Goal: Information Seeking & Learning: Find specific page/section

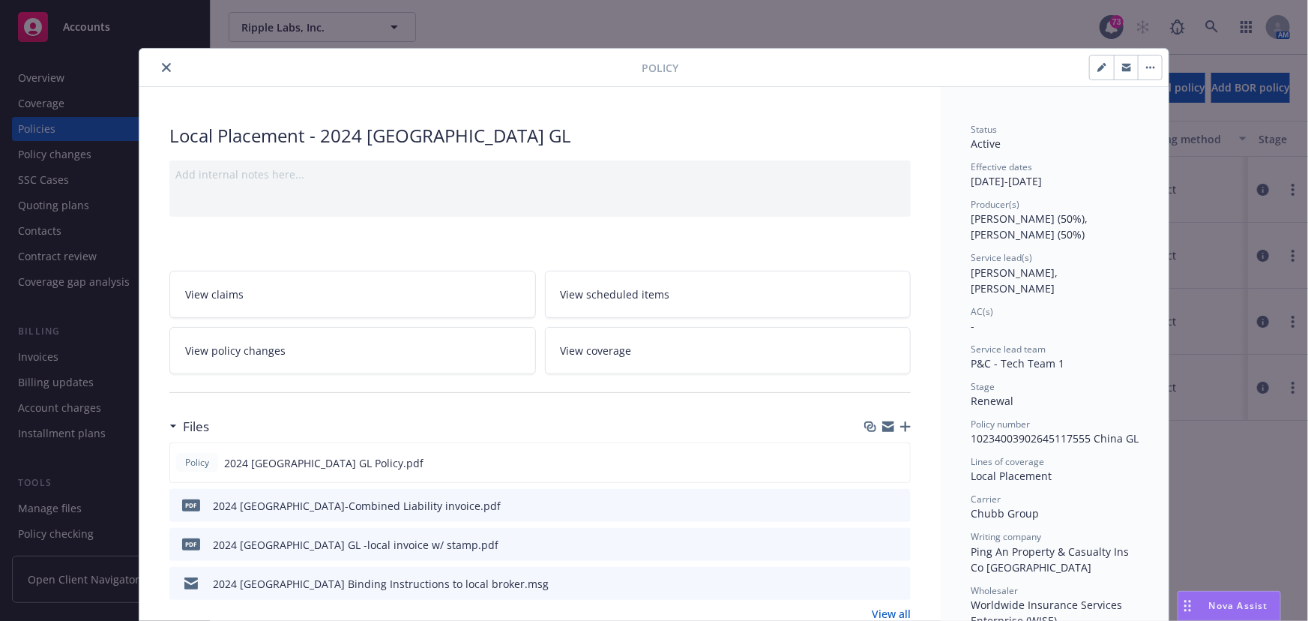
click at [162, 69] on icon "close" at bounding box center [166, 67] width 9 height 9
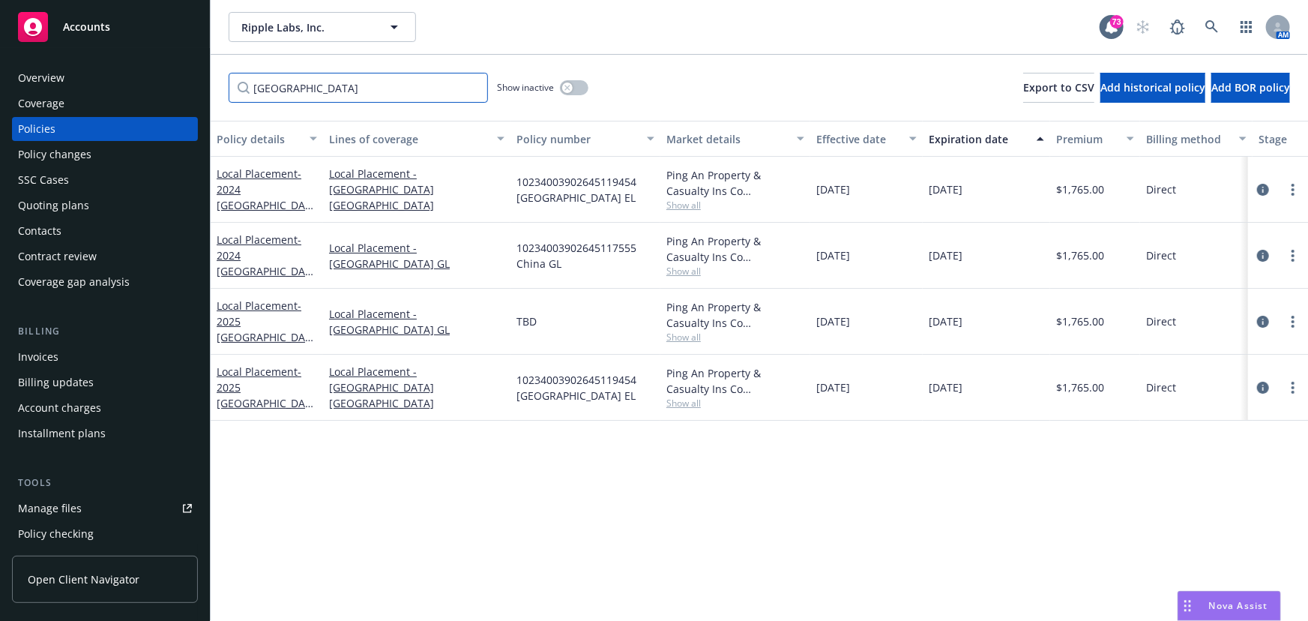
click at [287, 89] on input "[GEOGRAPHIC_DATA]" at bounding box center [358, 88] width 259 height 30
drag, startPoint x: 292, startPoint y: 88, endPoint x: 172, endPoint y: 82, distance: 120.8
click at [172, 82] on div "Accounts Overview Coverage Policies Policy changes SSC Cases Quoting plans Cont…" at bounding box center [654, 310] width 1308 height 621
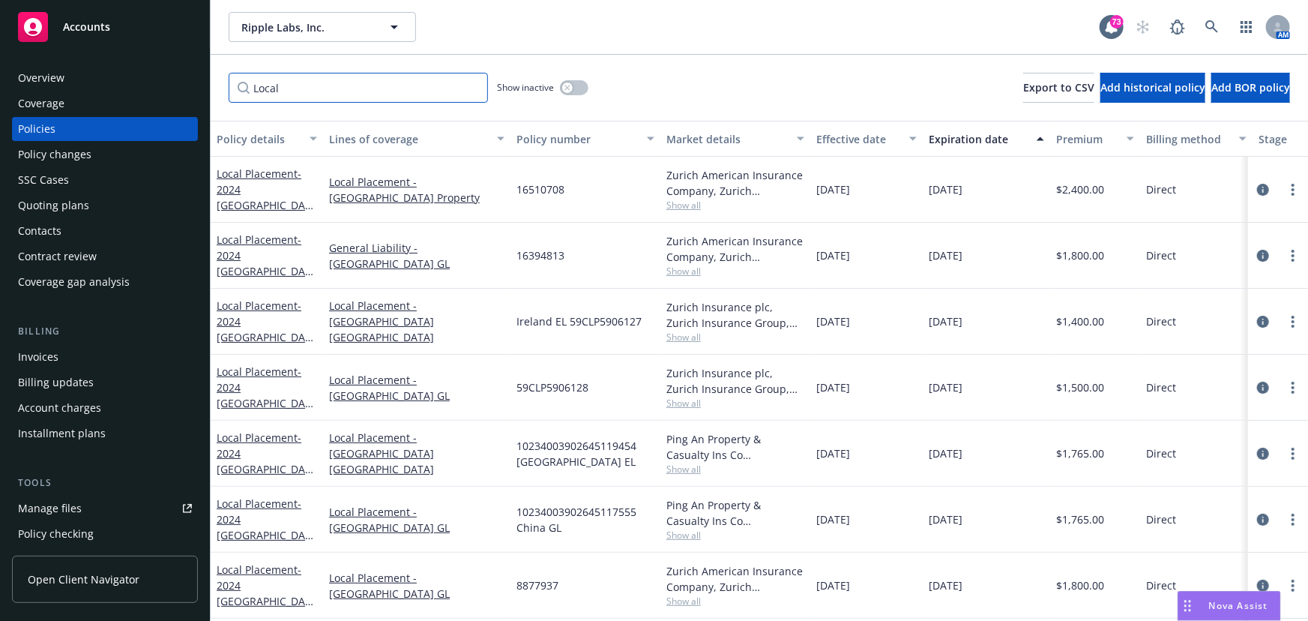
drag, startPoint x: 263, startPoint y: 91, endPoint x: 231, endPoint y: 89, distance: 32.3
click at [227, 89] on div "Local Show inactive Export to CSV Add historical policy Add BOR policy" at bounding box center [759, 88] width 1097 height 66
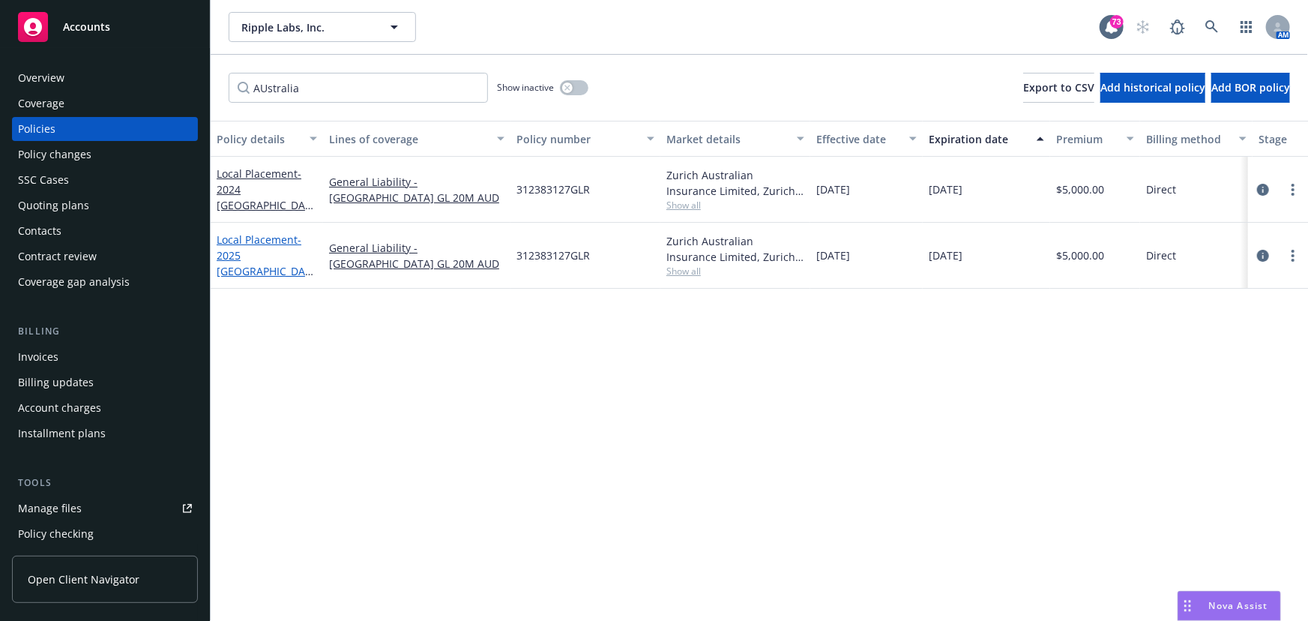
click at [259, 251] on link "Local Placement - 2025 [GEOGRAPHIC_DATA] GL" at bounding box center [264, 262] width 94 height 61
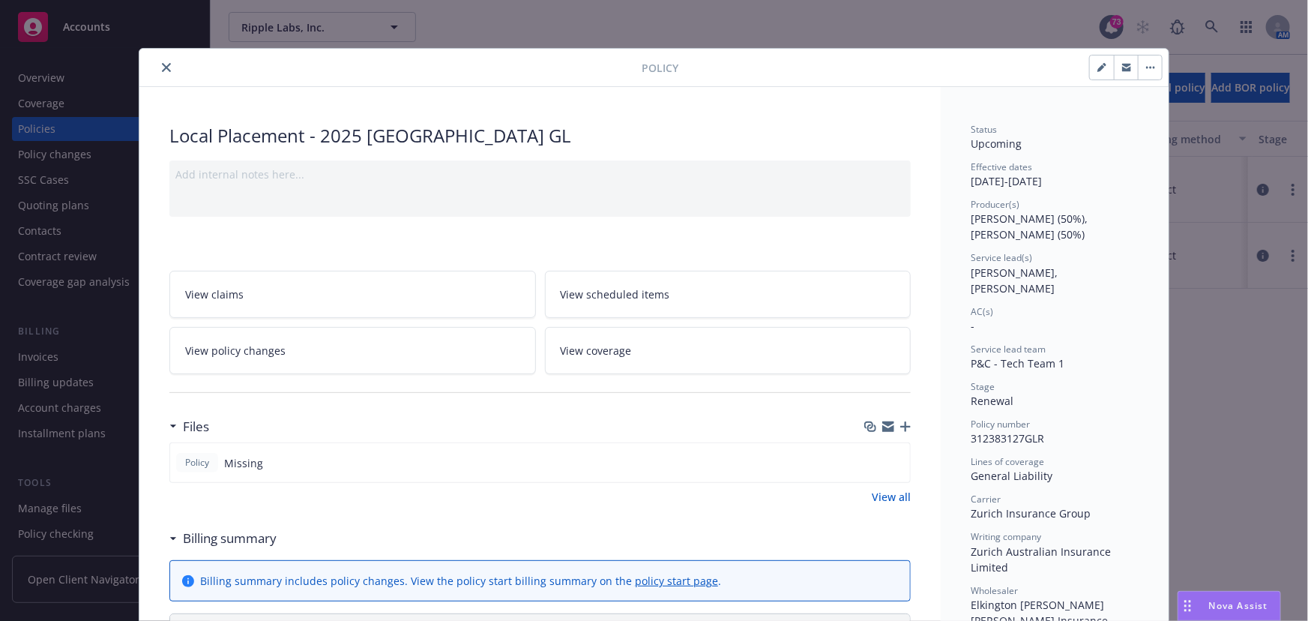
click at [1122, 70] on icon "button" at bounding box center [1126, 68] width 9 height 5
click at [162, 67] on icon "close" at bounding box center [166, 67] width 9 height 9
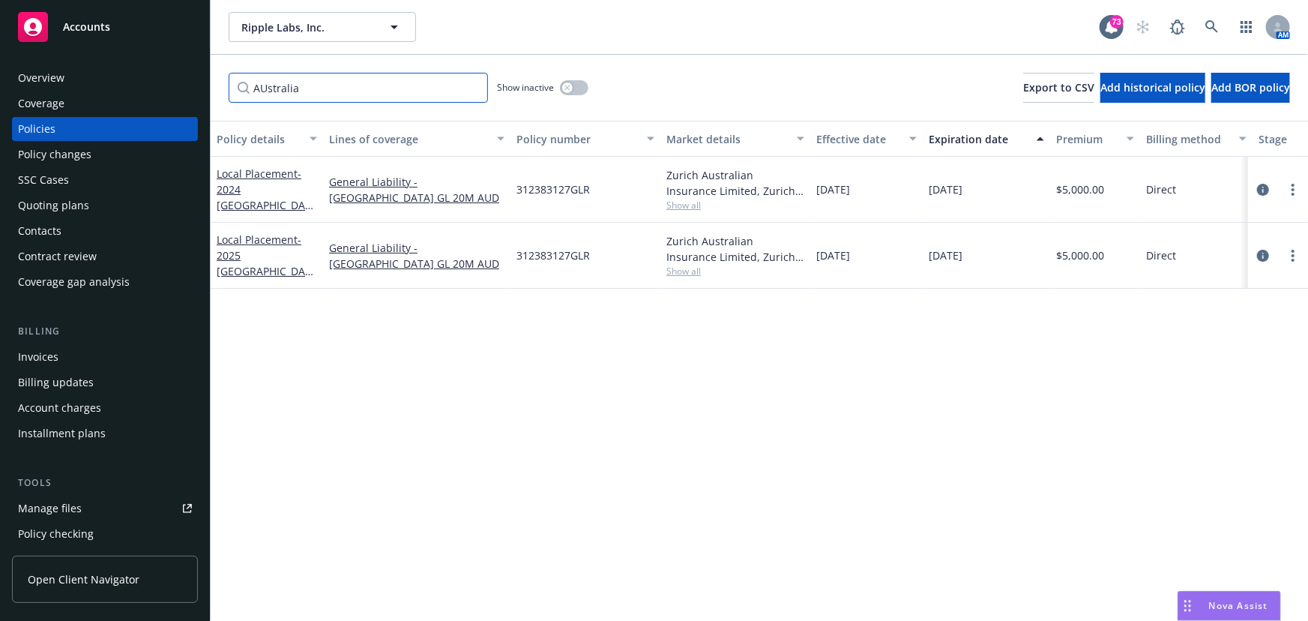
drag, startPoint x: 286, startPoint y: 85, endPoint x: 306, endPoint y: 85, distance: 20.2
click at [286, 85] on input "AUstralia" at bounding box center [358, 88] width 259 height 30
drag, startPoint x: 321, startPoint y: 82, endPoint x: 151, endPoint y: 82, distance: 170.1
click at [151, 84] on div "Accounts Overview Coverage Policies Policy changes SSC Cases Quoting plans Cont…" at bounding box center [654, 310] width 1308 height 621
type input "[GEOGRAPHIC_DATA]"
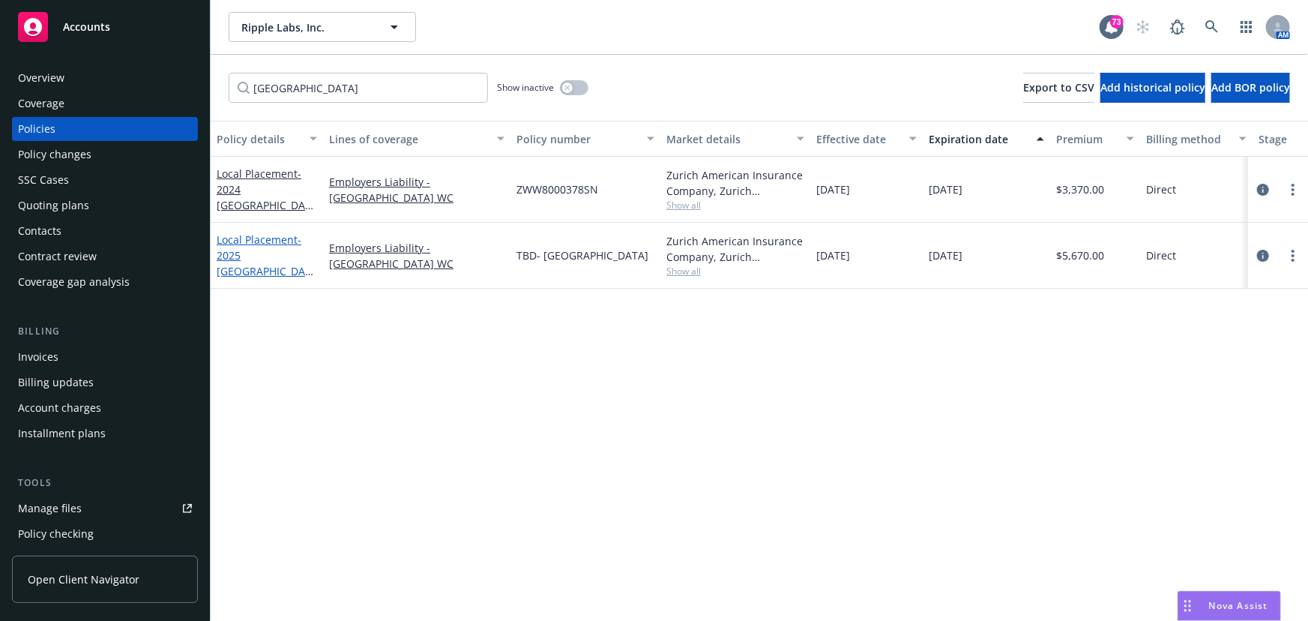
click at [244, 260] on span "- 2025 [GEOGRAPHIC_DATA] WC" at bounding box center [265, 262] width 97 height 61
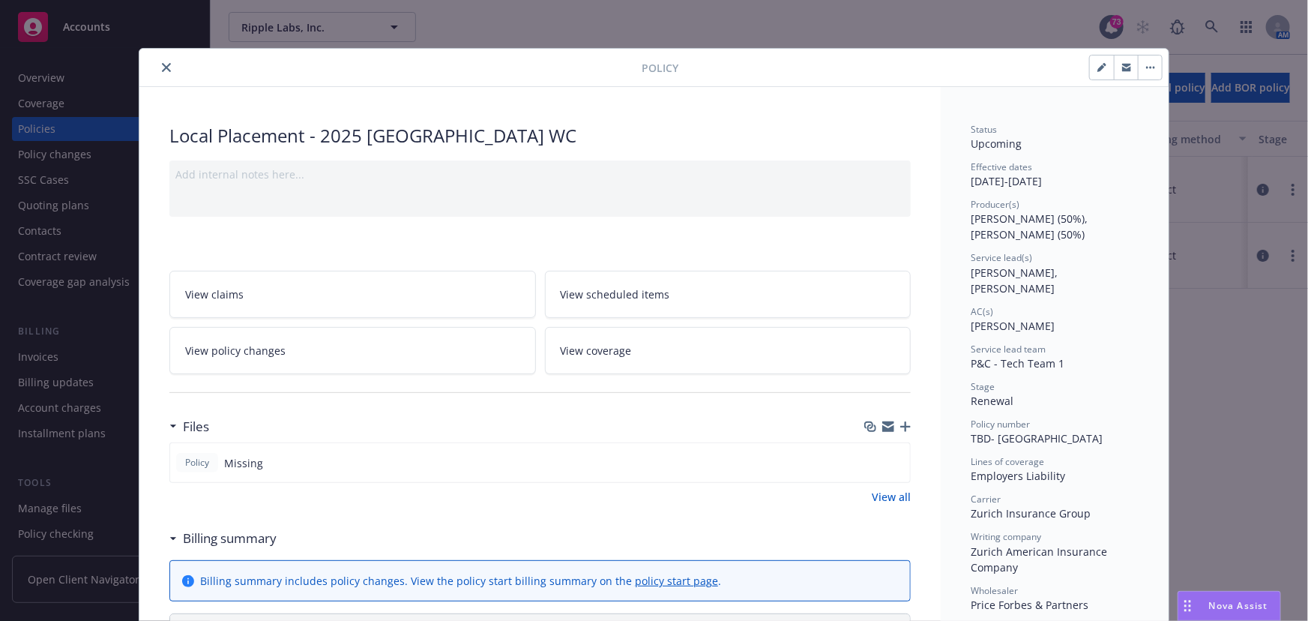
click at [1122, 67] on icon "button" at bounding box center [1126, 68] width 9 height 5
click at [169, 54] on div "Policy" at bounding box center [653, 68] width 1029 height 38
click at [164, 61] on button "close" at bounding box center [166, 67] width 18 height 18
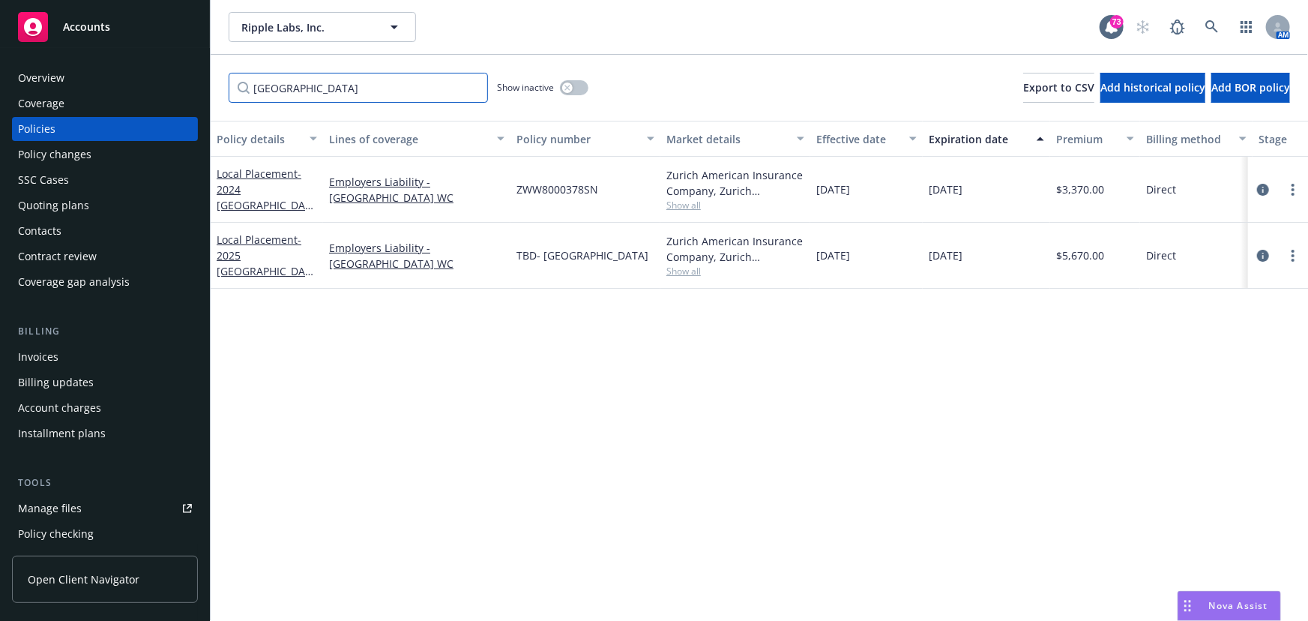
click at [284, 76] on input "[GEOGRAPHIC_DATA]" at bounding box center [358, 88] width 259 height 30
drag, startPoint x: 309, startPoint y: 86, endPoint x: 218, endPoint y: 86, distance: 90.7
click at [218, 86] on div "Singapore Show inactive Export to CSV Add historical policy Add BOR policy" at bounding box center [759, 88] width 1097 height 66
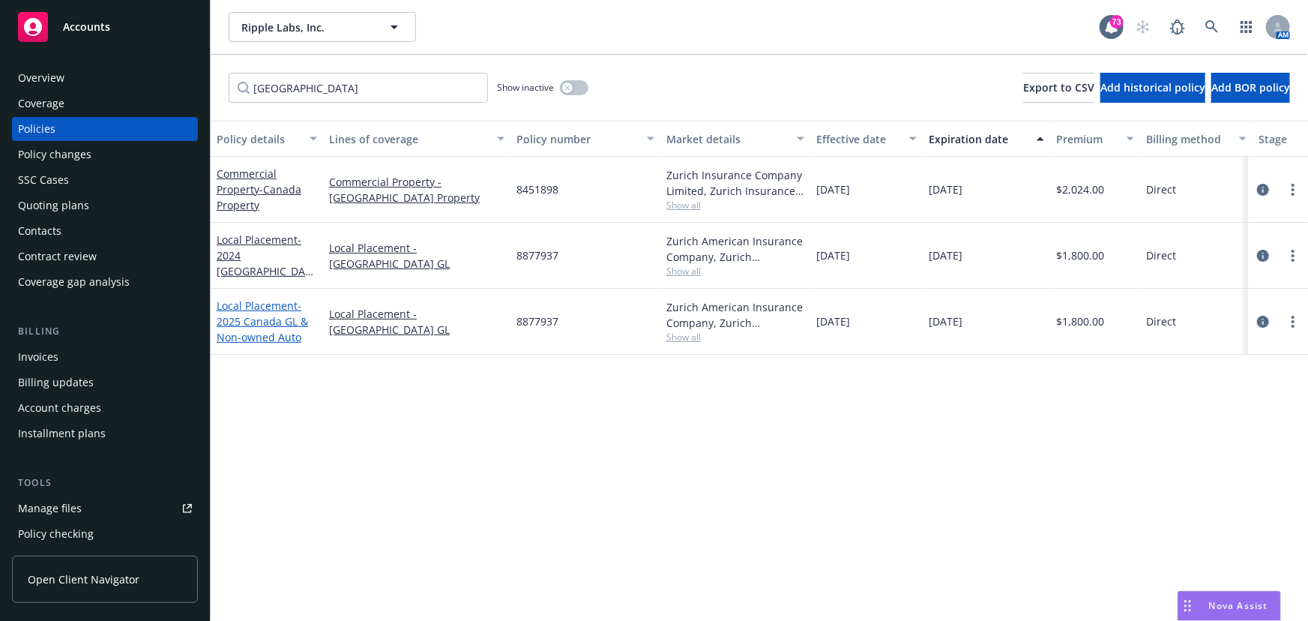
click at [268, 323] on span "- 2025 Canada GL & Non-owned Auto" at bounding box center [262, 321] width 91 height 46
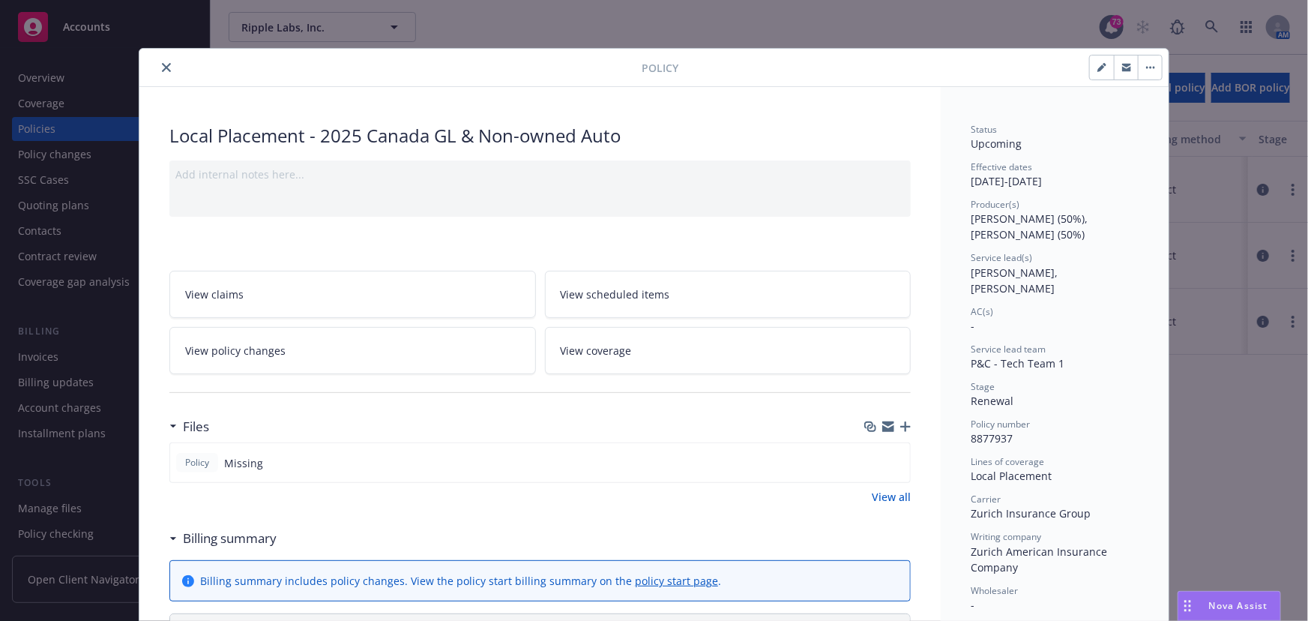
click at [1126, 65] on button "button" at bounding box center [1126, 67] width 24 height 24
click at [162, 69] on icon "close" at bounding box center [166, 67] width 9 height 9
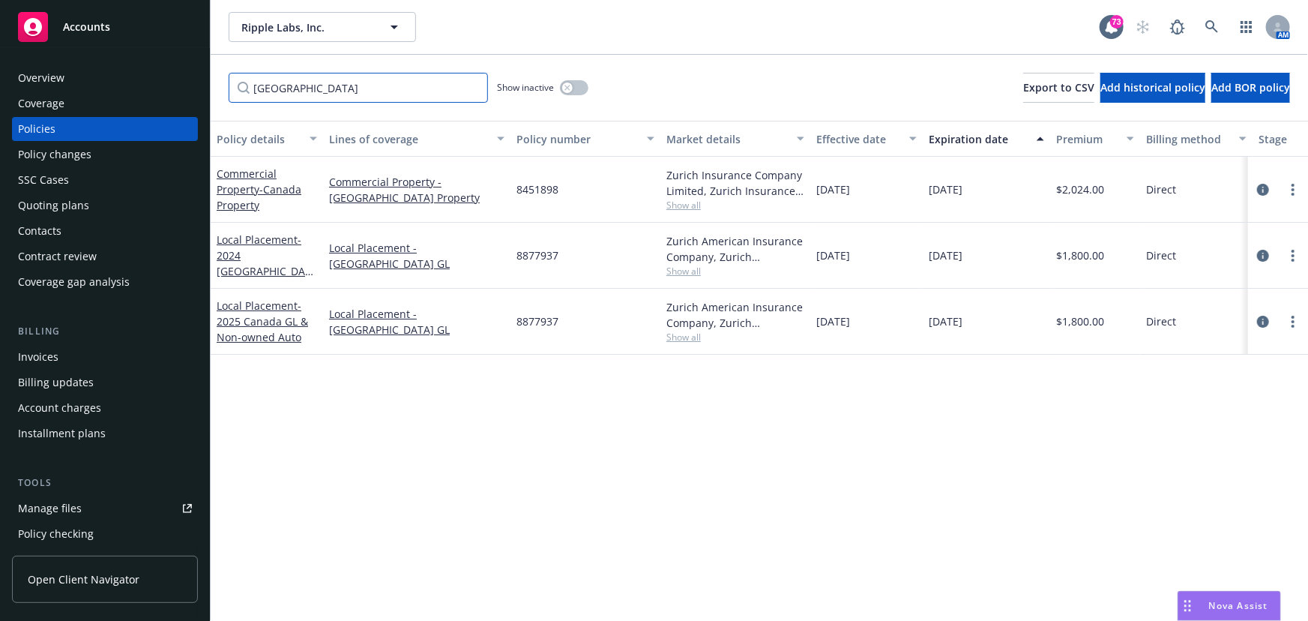
click at [318, 82] on input "[GEOGRAPHIC_DATA]" at bounding box center [358, 88] width 259 height 30
drag, startPoint x: 298, startPoint y: 85, endPoint x: 196, endPoint y: 82, distance: 102.0
click at [196, 82] on div "Accounts Overview Coverage Policies Policy changes SSC Cases Quoting plans Cont…" at bounding box center [654, 310] width 1308 height 621
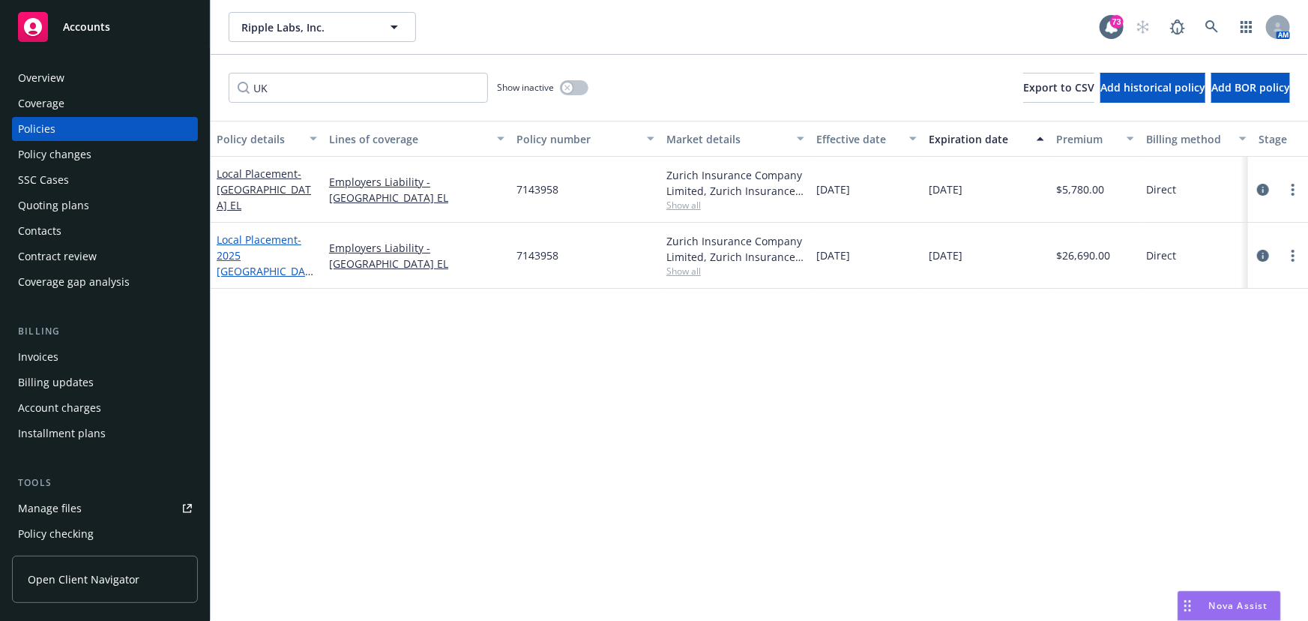
click at [257, 255] on span "- 2025 [GEOGRAPHIC_DATA] EL" at bounding box center [265, 262] width 97 height 61
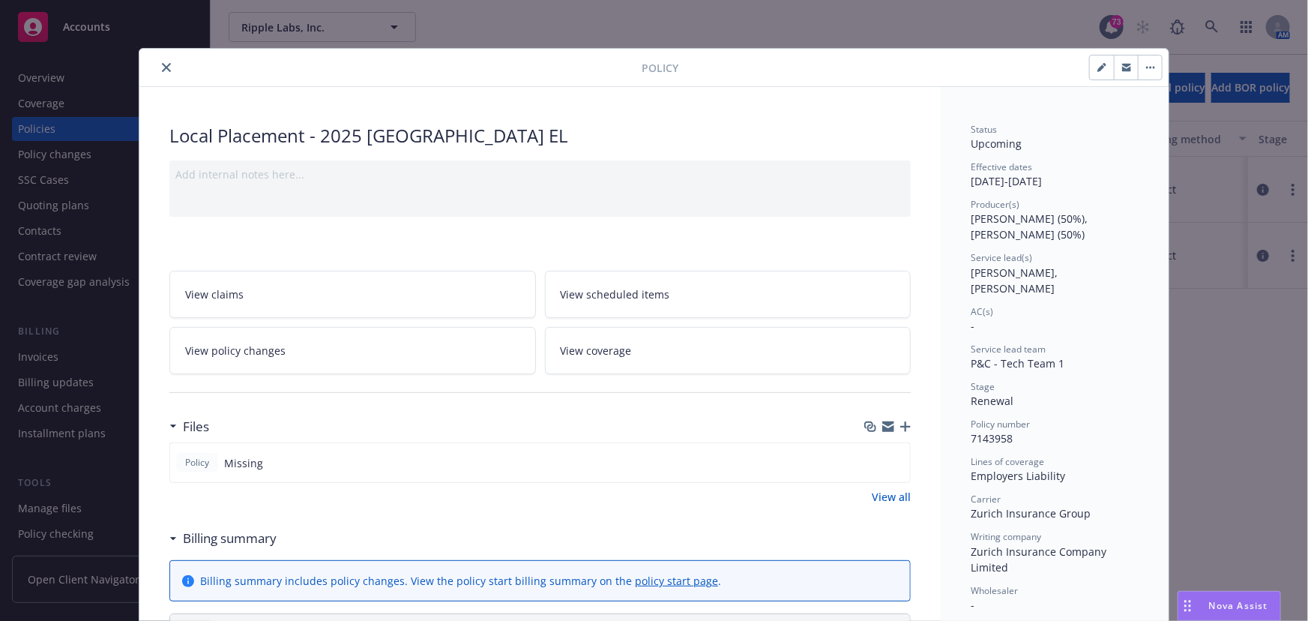
click at [1122, 65] on icon "button" at bounding box center [1126, 66] width 9 height 4
click at [162, 65] on icon "close" at bounding box center [166, 67] width 9 height 9
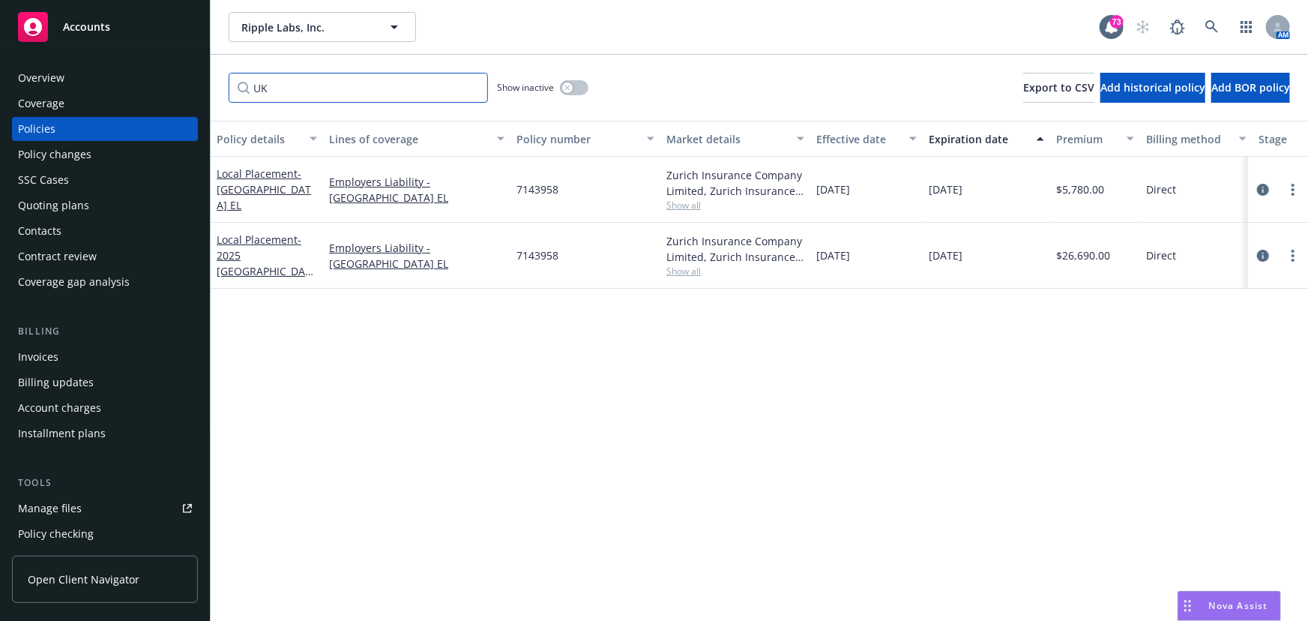
click at [295, 87] on input "UK" at bounding box center [358, 88] width 259 height 30
drag, startPoint x: 295, startPoint y: 88, endPoint x: 227, endPoint y: 75, distance: 69.4
click at [202, 78] on div "Accounts Overview Coverage Policies Policy changes SSC Cases Quoting plans Cont…" at bounding box center [654, 310] width 1308 height 621
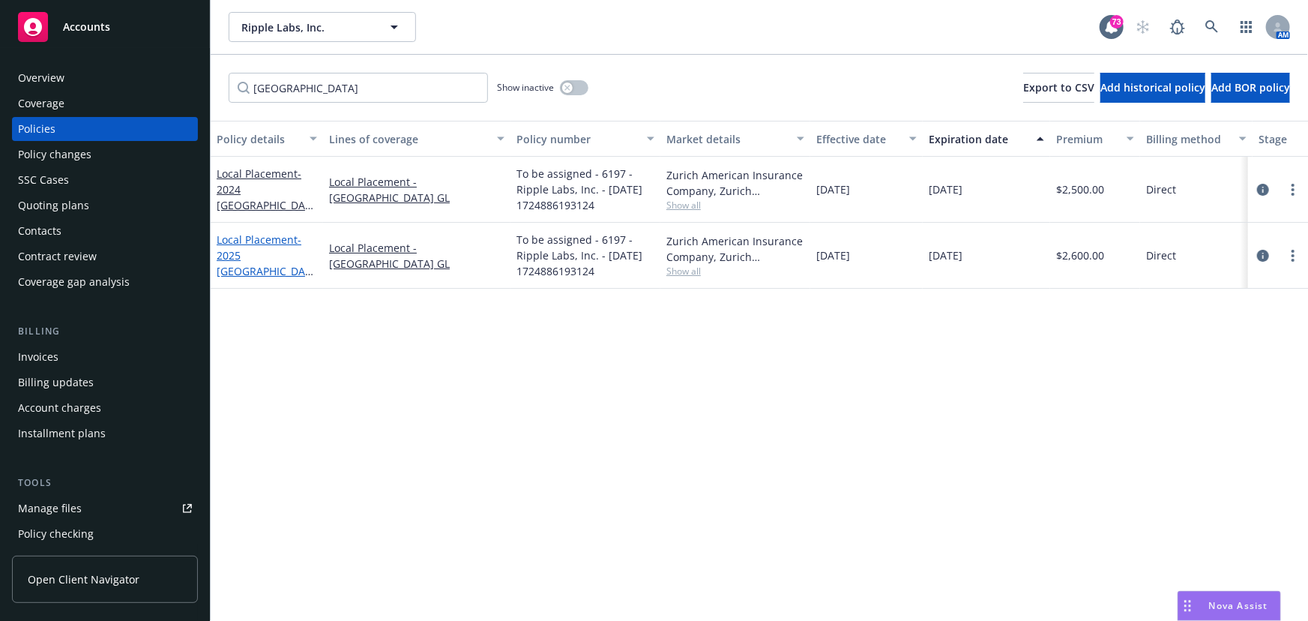
click at [262, 257] on span "- 2025 [GEOGRAPHIC_DATA] GL" at bounding box center [265, 262] width 97 height 61
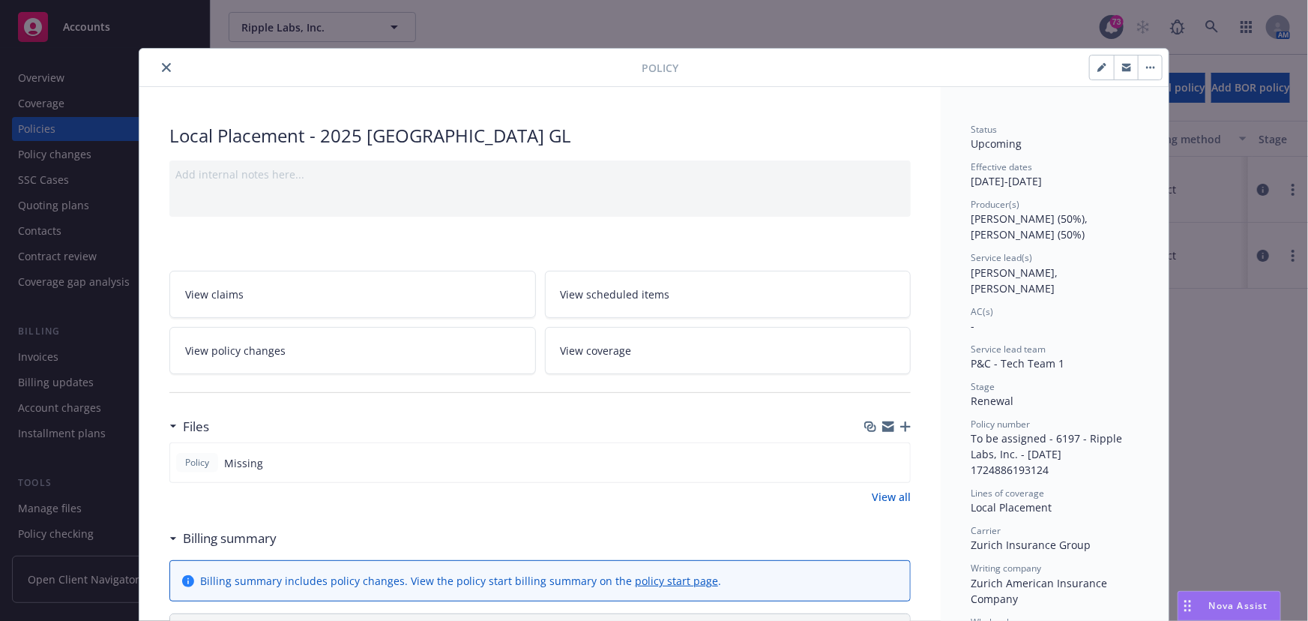
click at [1122, 68] on icon "button" at bounding box center [1126, 68] width 9 height 5
click at [157, 72] on button "close" at bounding box center [166, 67] width 18 height 18
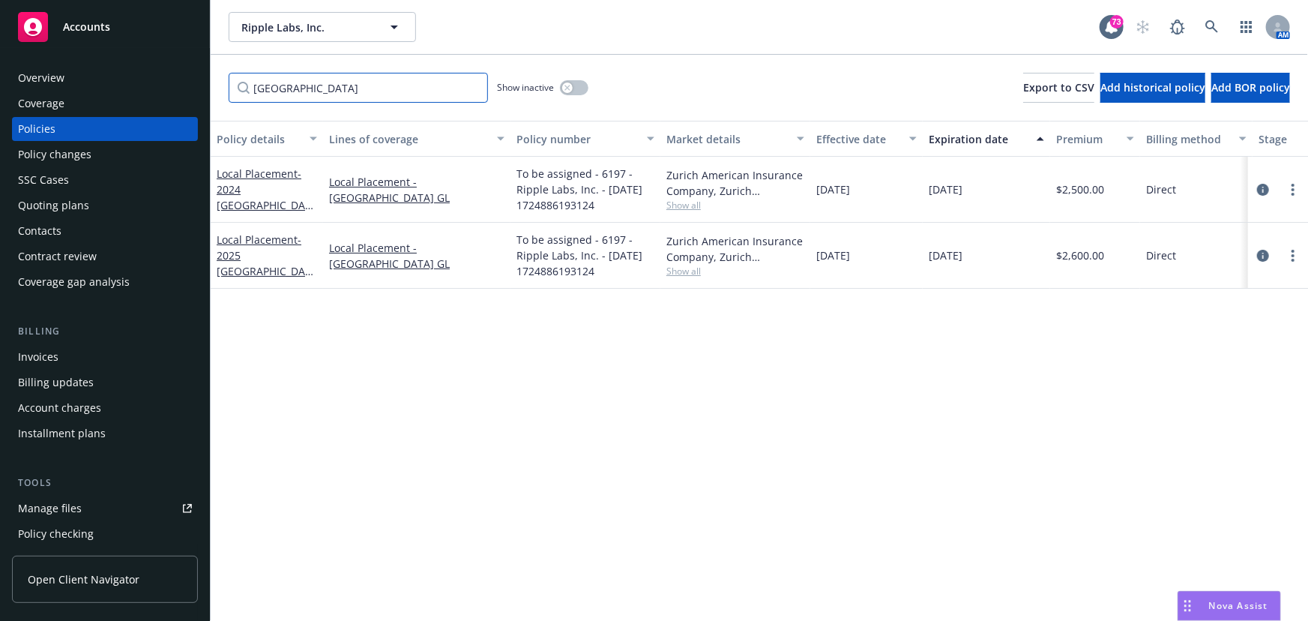
click at [284, 82] on input "[GEOGRAPHIC_DATA]" at bounding box center [358, 88] width 259 height 30
drag, startPoint x: 268, startPoint y: 85, endPoint x: 206, endPoint y: 85, distance: 62.2
click at [206, 85] on div "Accounts Overview Coverage Policies Policy changes SSC Cases Quoting plans Cont…" at bounding box center [654, 310] width 1308 height 621
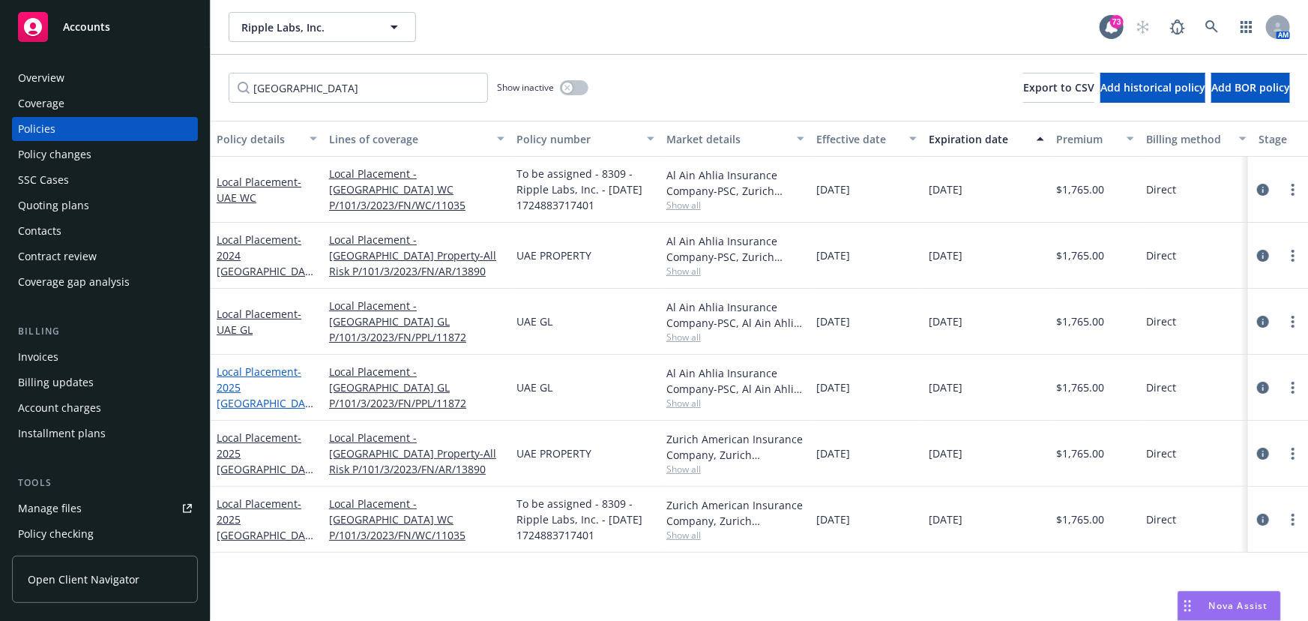
click at [244, 396] on span "- 2025 [GEOGRAPHIC_DATA] GL" at bounding box center [265, 394] width 97 height 61
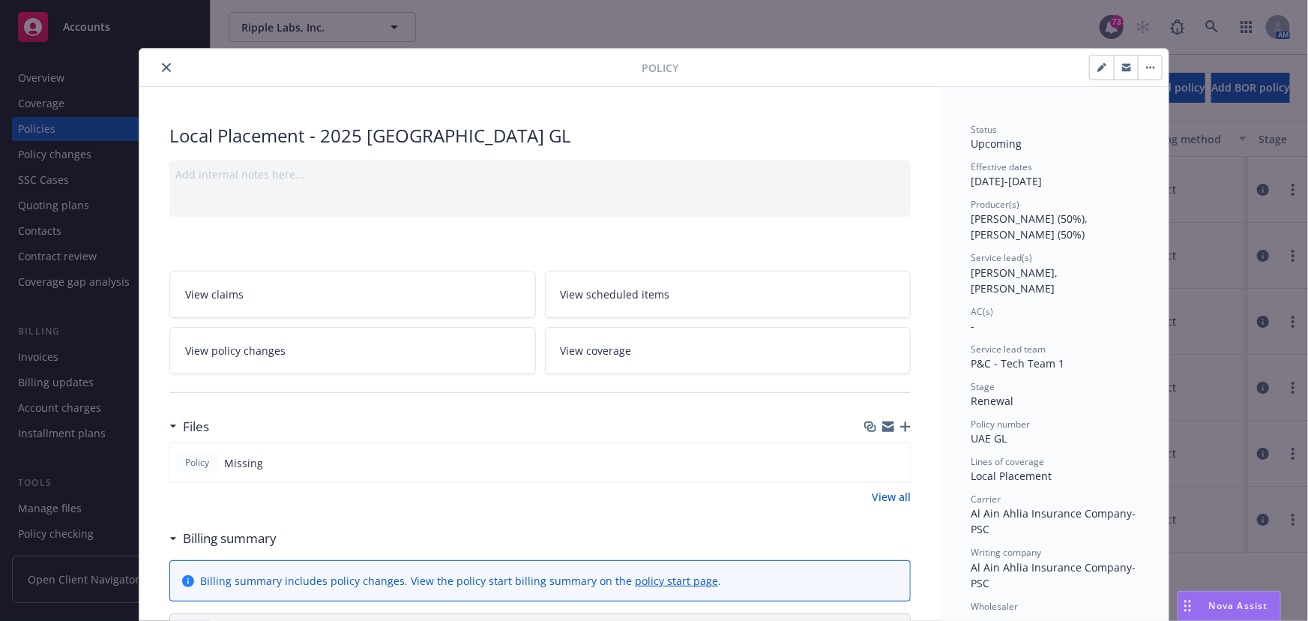
click at [1122, 66] on icon "button" at bounding box center [1126, 66] width 9 height 4
click at [162, 68] on icon "close" at bounding box center [166, 67] width 9 height 9
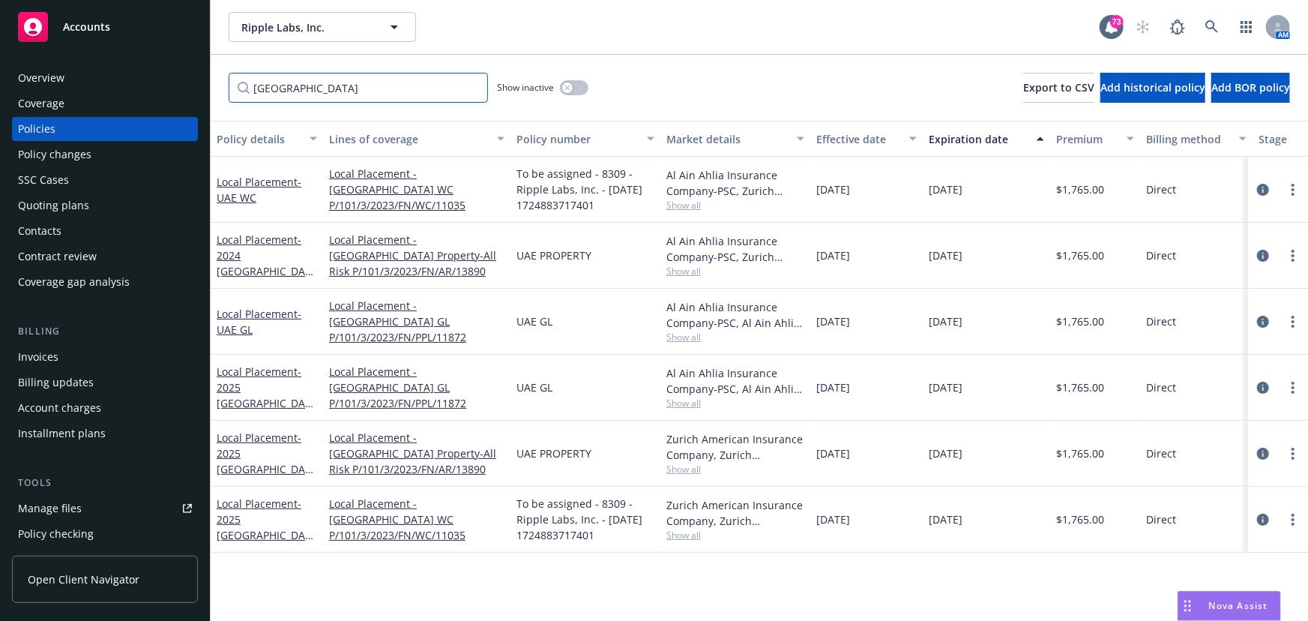
click at [273, 82] on input "[GEOGRAPHIC_DATA]" at bounding box center [358, 88] width 259 height 30
drag, startPoint x: 291, startPoint y: 84, endPoint x: 195, endPoint y: 85, distance: 95.9
click at [195, 85] on div "Accounts Overview Coverage Policies Policy changes SSC Cases Quoting plans Cont…" at bounding box center [654, 310] width 1308 height 621
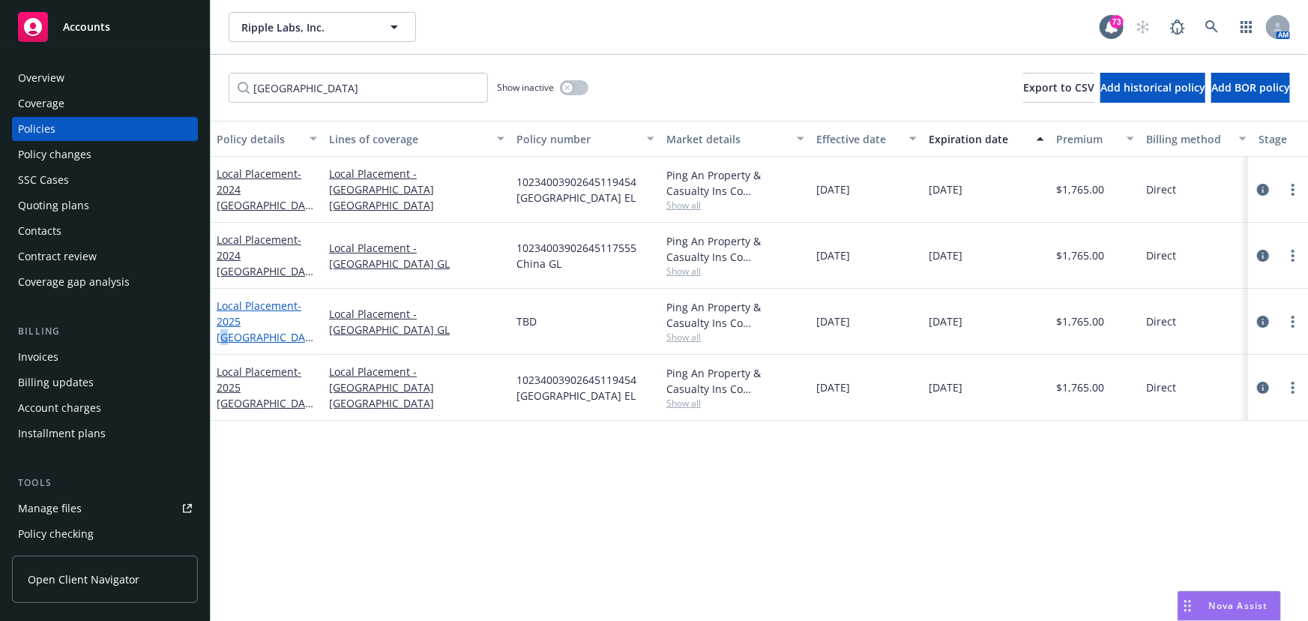
click at [253, 321] on span "- 2025 [GEOGRAPHIC_DATA] GL" at bounding box center [265, 328] width 97 height 61
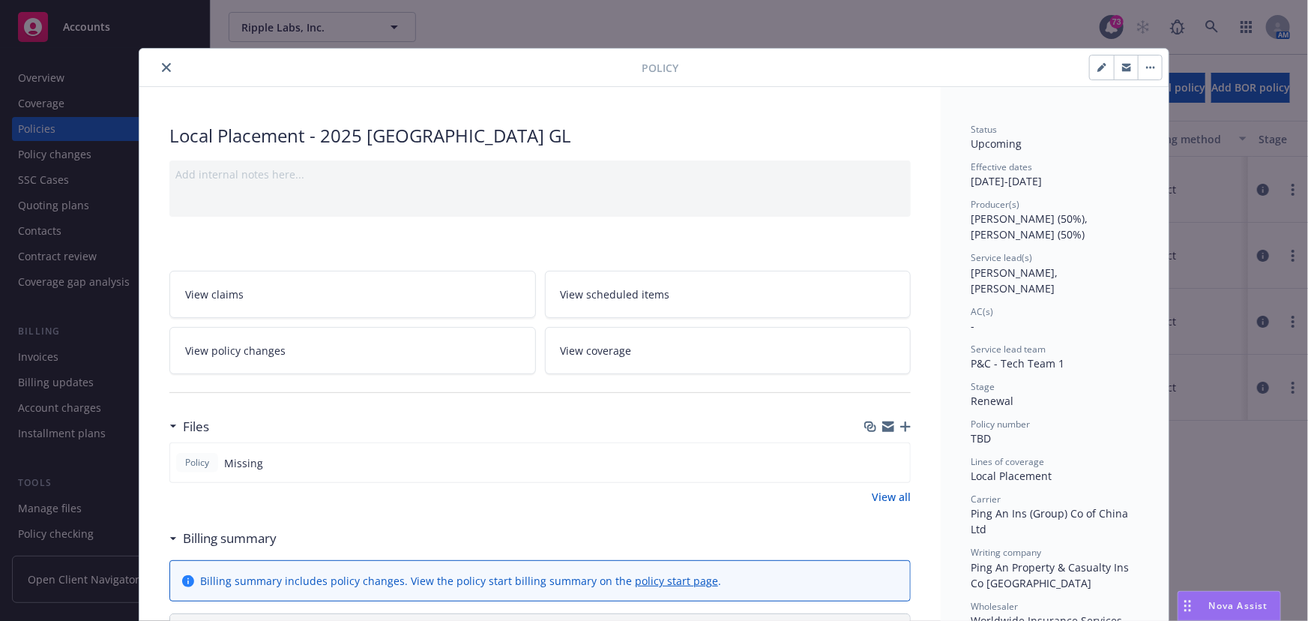
click at [1122, 69] on icon "button" at bounding box center [1126, 67] width 9 height 9
click at [162, 67] on icon "close" at bounding box center [166, 67] width 9 height 9
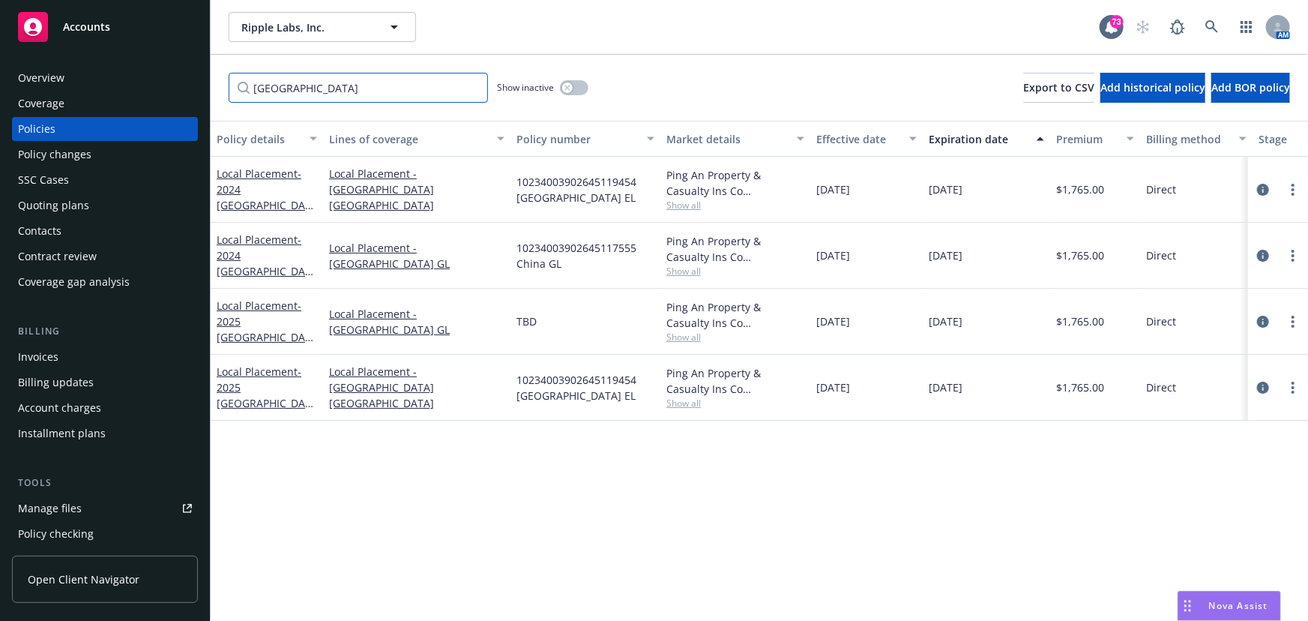
click at [286, 83] on input "[GEOGRAPHIC_DATA]" at bounding box center [358, 88] width 259 height 30
drag, startPoint x: 287, startPoint y: 83, endPoint x: 188, endPoint y: 87, distance: 99.0
click at [188, 87] on div "Accounts Overview Coverage Policies Policy changes SSC Cases Quoting plans Cont…" at bounding box center [654, 310] width 1308 height 621
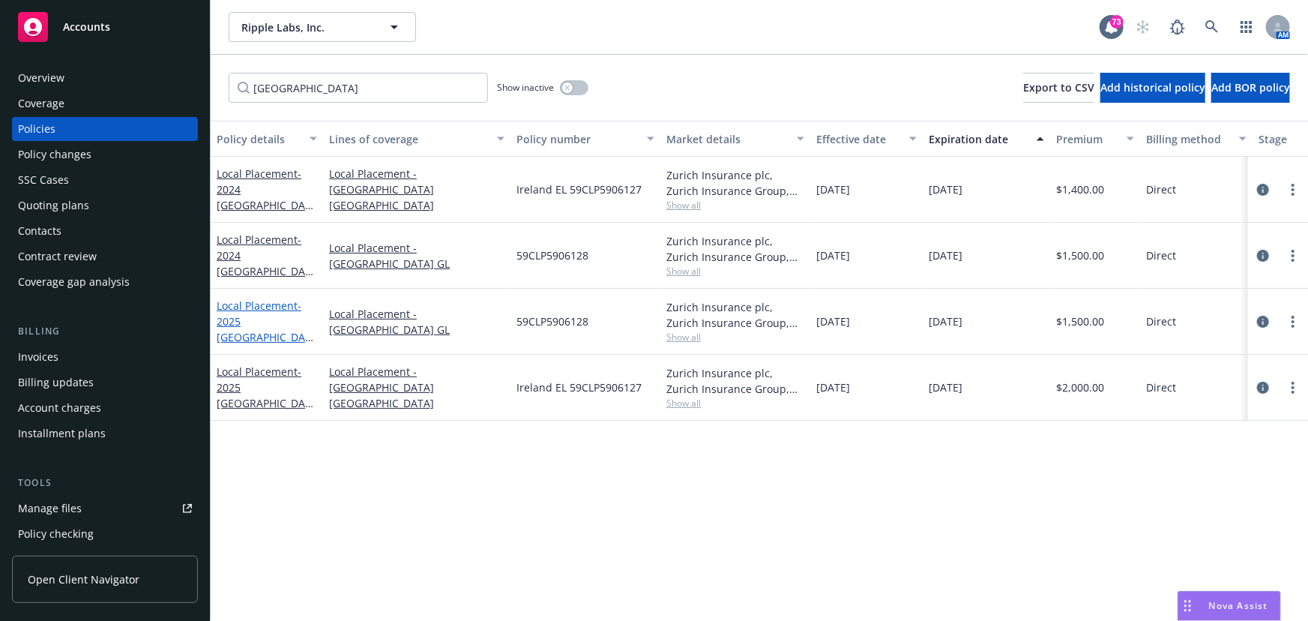
click at [266, 309] on link "Local Placement - 2025 [GEOGRAPHIC_DATA] GL" at bounding box center [264, 328] width 94 height 61
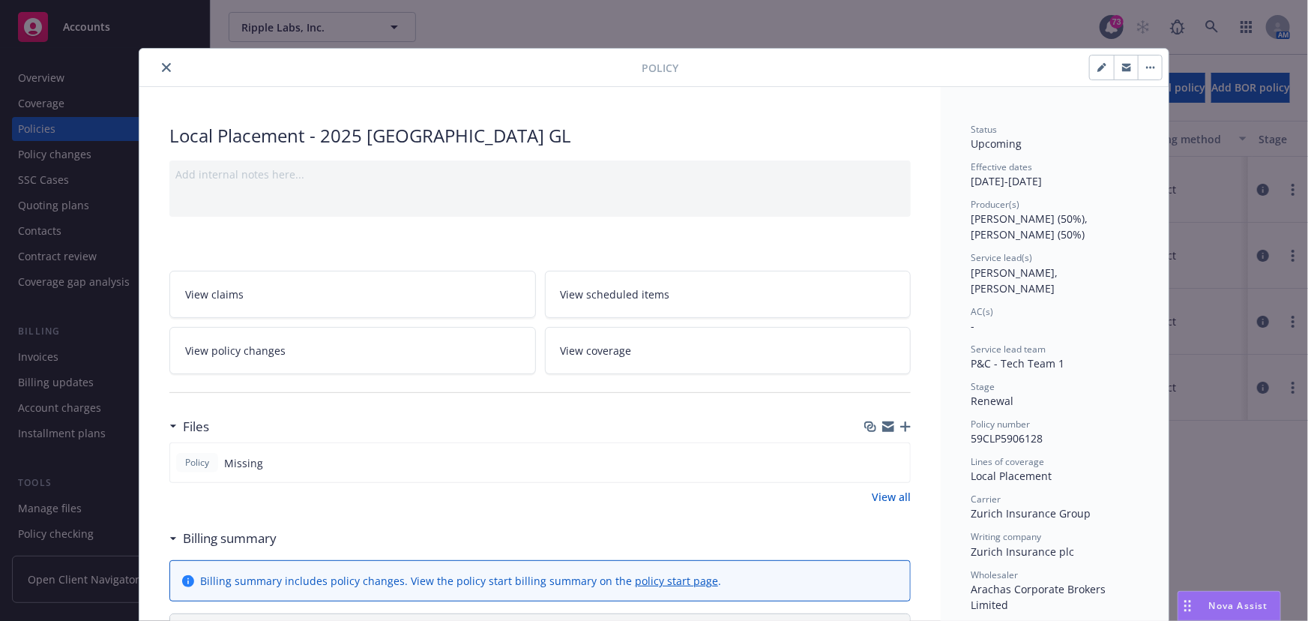
click at [1126, 67] on button "button" at bounding box center [1126, 67] width 24 height 24
click at [166, 76] on div "Policy" at bounding box center [653, 68] width 1029 height 38
click at [162, 67] on icon "close" at bounding box center [166, 67] width 9 height 9
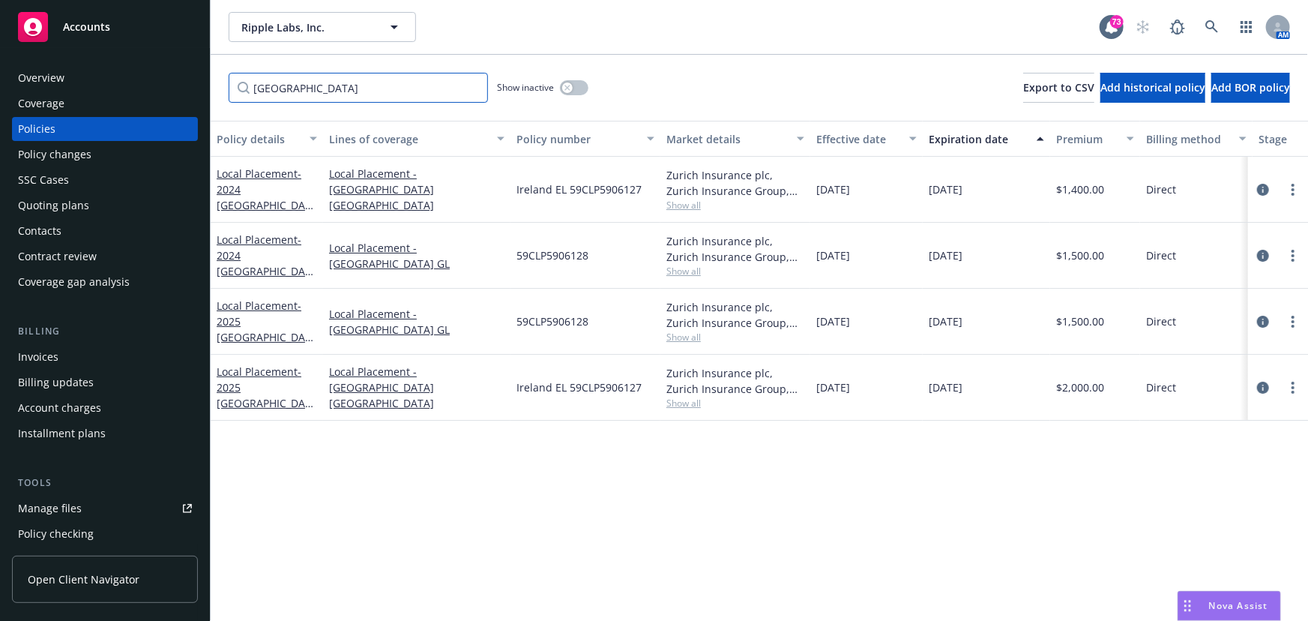
drag, startPoint x: 265, startPoint y: 78, endPoint x: 299, endPoint y: 85, distance: 34.5
click at [265, 78] on input "[GEOGRAPHIC_DATA]" at bounding box center [358, 88] width 259 height 30
drag, startPoint x: 301, startPoint y: 86, endPoint x: 183, endPoint y: 82, distance: 118.5
click at [183, 82] on div "Accounts Overview Coverage Policies Policy changes SSC Cases Quoting plans Cont…" at bounding box center [654, 310] width 1308 height 621
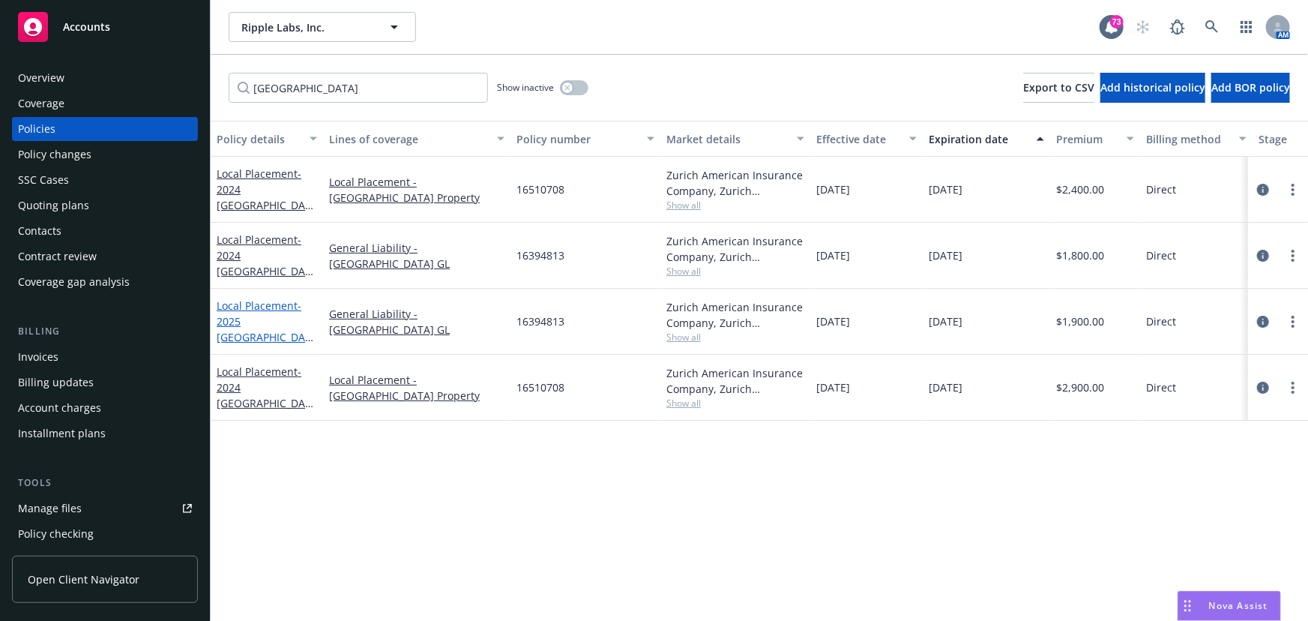
click at [270, 322] on span "- 2025 [GEOGRAPHIC_DATA] GL" at bounding box center [265, 328] width 97 height 61
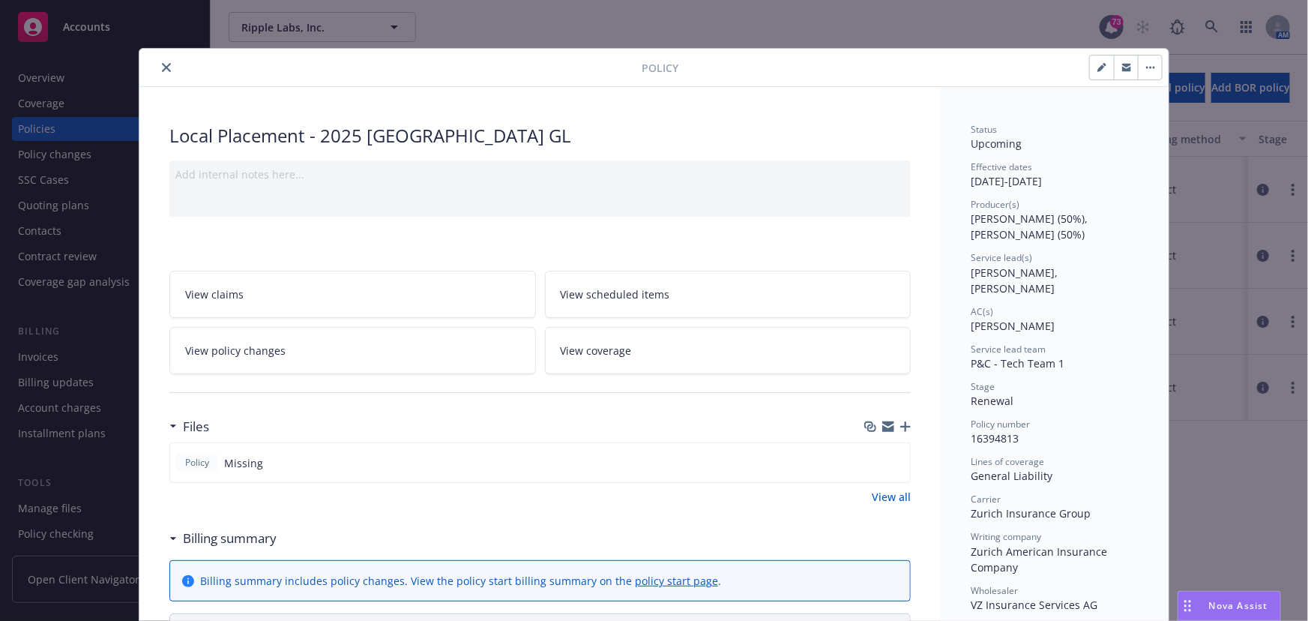
click at [1116, 67] on button "button" at bounding box center [1126, 67] width 24 height 24
click at [163, 69] on icon "close" at bounding box center [166, 67] width 9 height 9
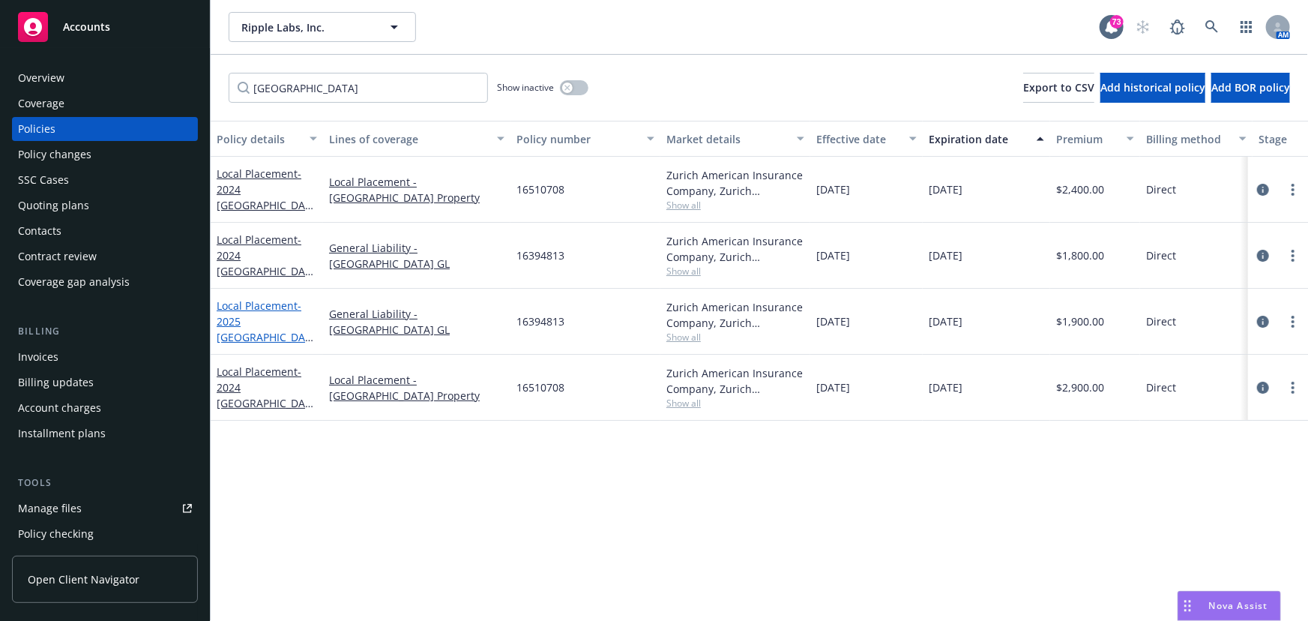
click at [276, 322] on span "- 2025 [GEOGRAPHIC_DATA] GL" at bounding box center [265, 328] width 97 height 61
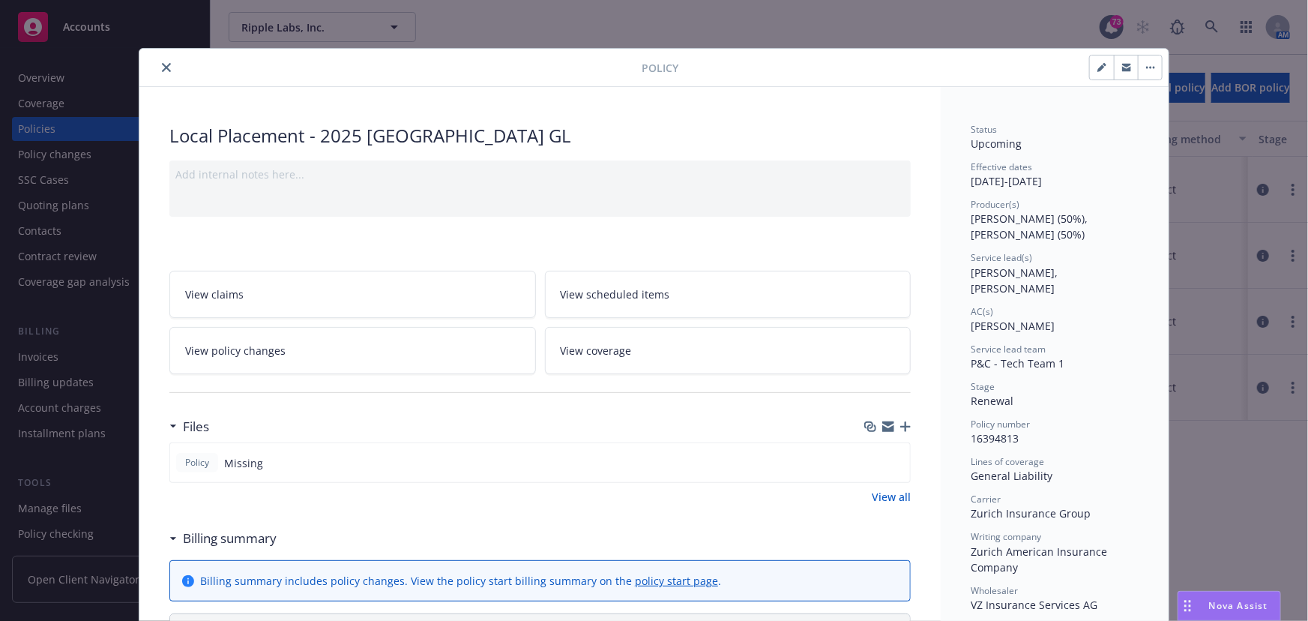
scroll to position [45, 0]
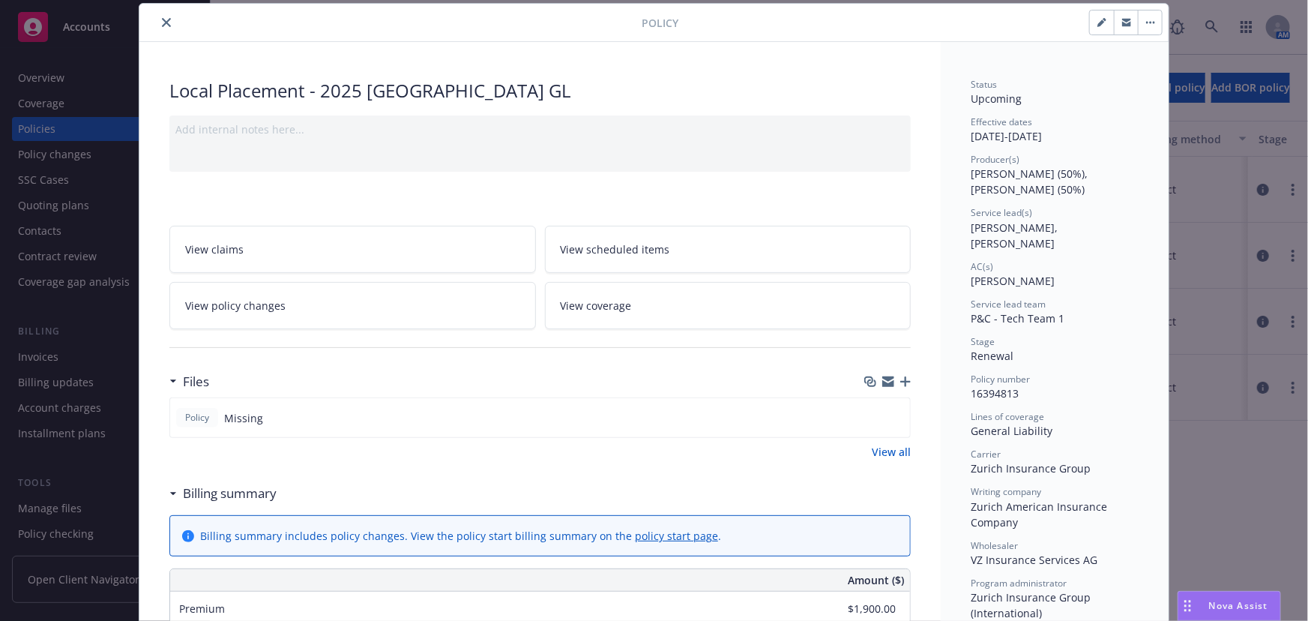
click at [1122, 26] on icon "button" at bounding box center [1126, 22] width 9 height 9
click at [157, 28] on button "close" at bounding box center [166, 22] width 18 height 18
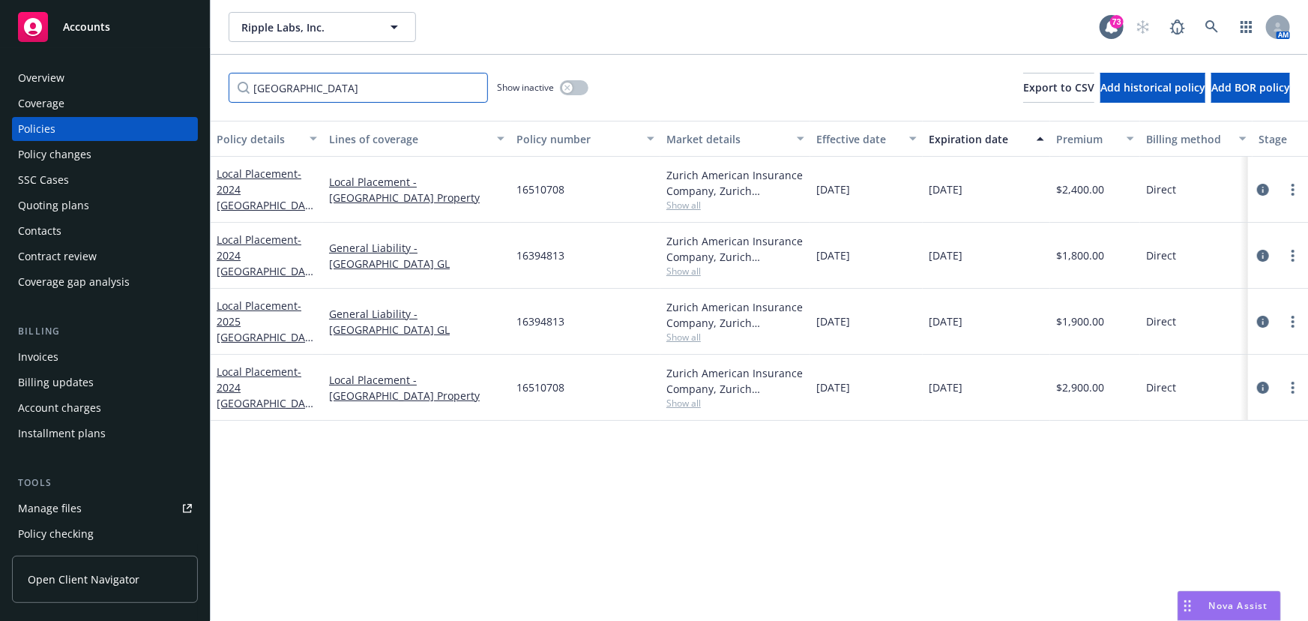
click at [321, 97] on input "[GEOGRAPHIC_DATA]" at bounding box center [358, 88] width 259 height 30
drag, startPoint x: 238, startPoint y: 80, endPoint x: 195, endPoint y: 80, distance: 42.7
click at [195, 80] on div "Accounts Overview Coverage Policies Policy changes SSC Cases Quoting plans Cont…" at bounding box center [654, 310] width 1308 height 621
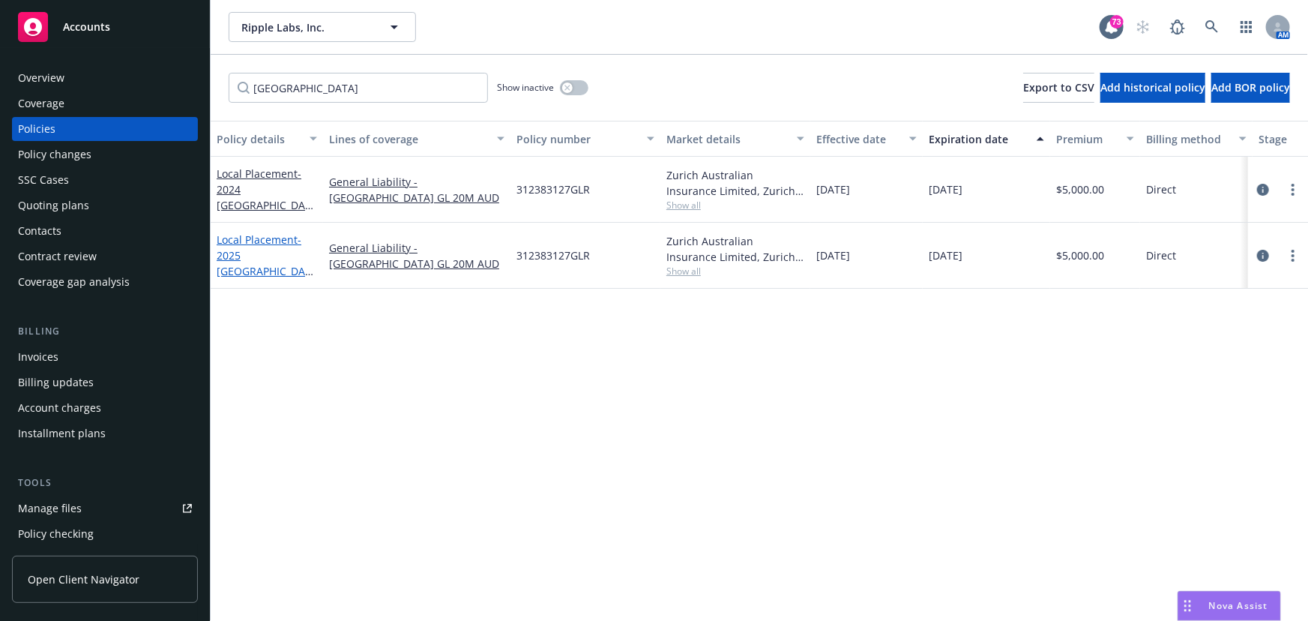
click at [261, 257] on span "- 2025 [GEOGRAPHIC_DATA] GL" at bounding box center [265, 262] width 97 height 61
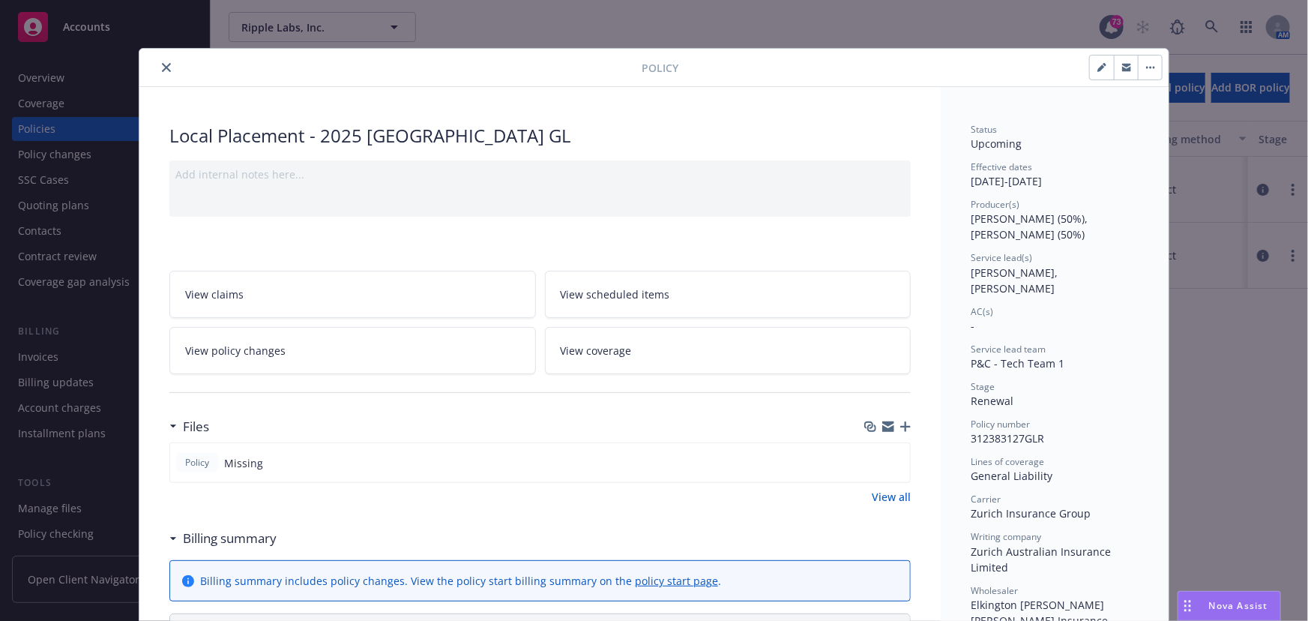
click at [162, 67] on icon "close" at bounding box center [166, 67] width 9 height 9
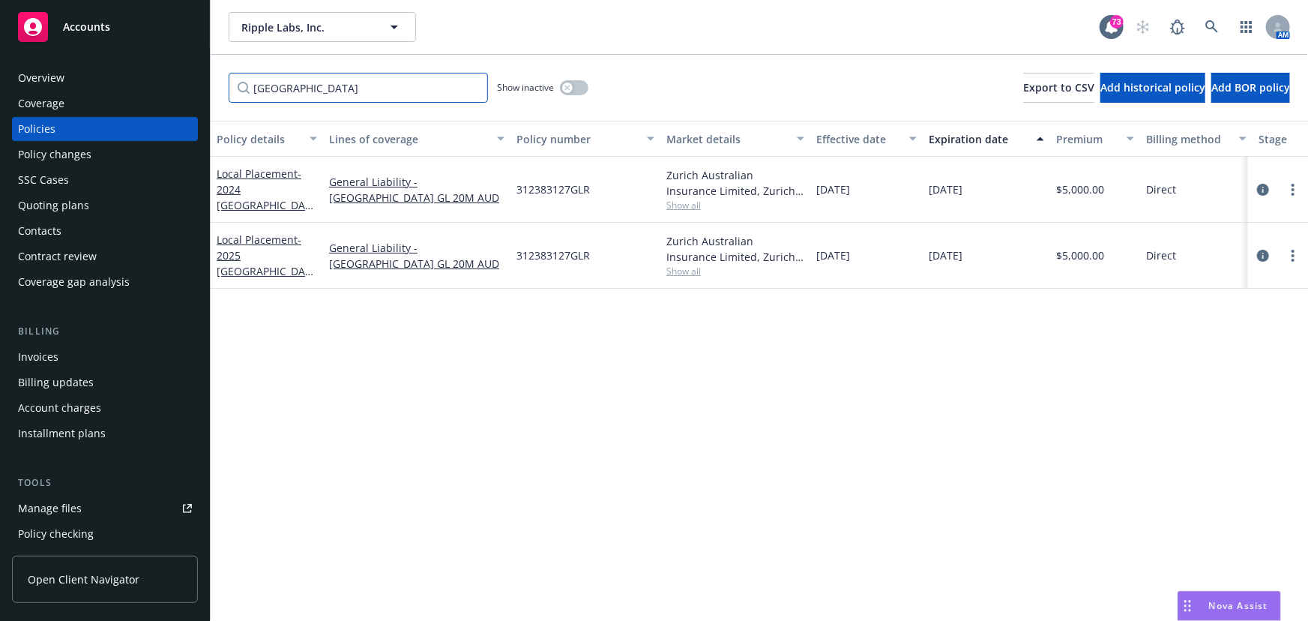
click at [357, 101] on input "[GEOGRAPHIC_DATA]" at bounding box center [358, 88] width 259 height 30
drag, startPoint x: 324, startPoint y: 92, endPoint x: 192, endPoint y: 97, distance: 132.7
click at [192, 97] on div "Accounts Overview Coverage Policies Policy changes SSC Cases Quoting plans Cont…" at bounding box center [654, 310] width 1308 height 621
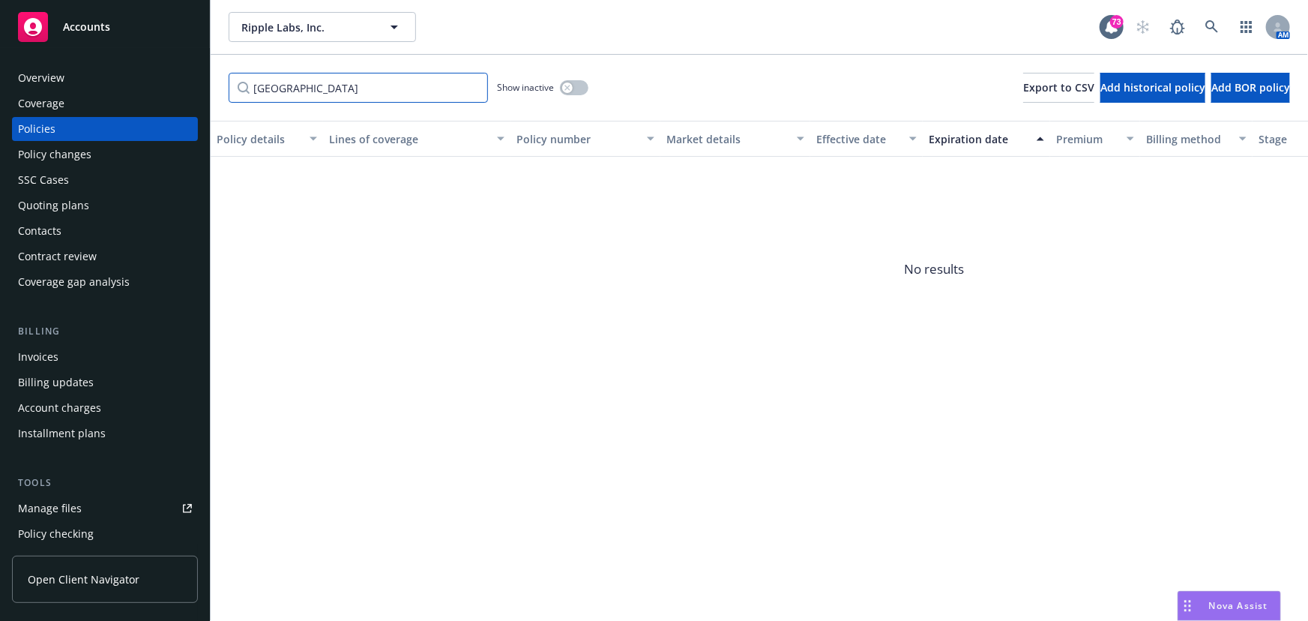
type input "[GEOGRAPHIC_DATA]"
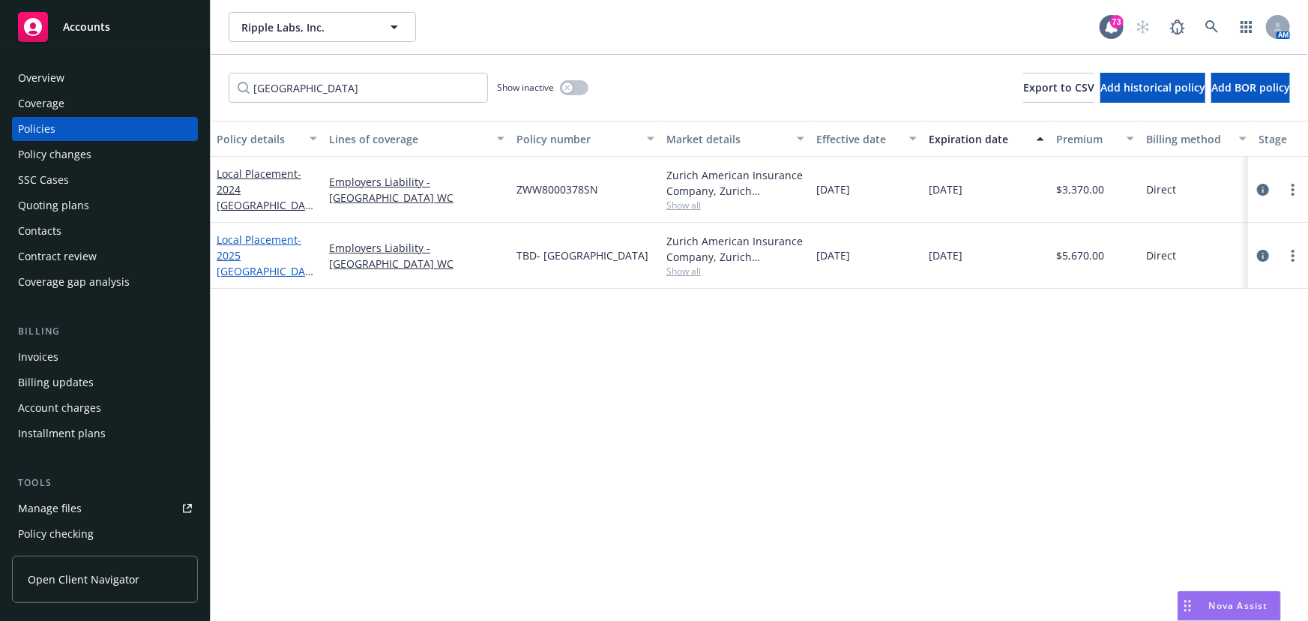
click at [258, 262] on span "- 2025 [GEOGRAPHIC_DATA] WC" at bounding box center [265, 262] width 97 height 61
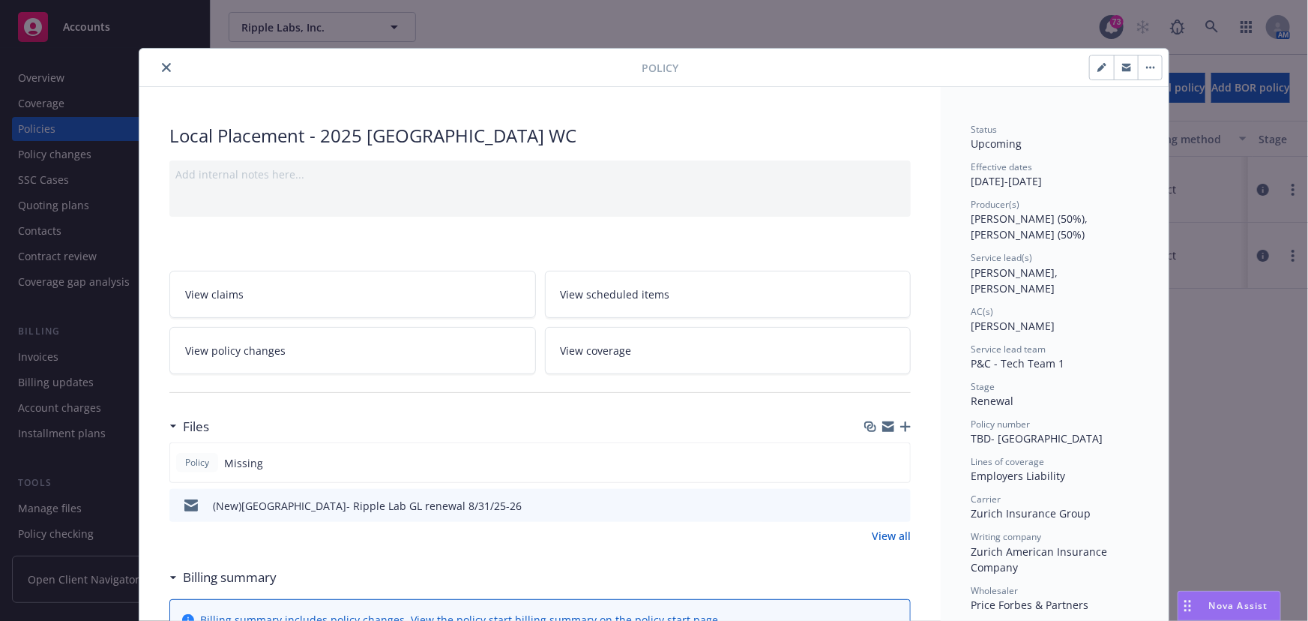
click at [1122, 70] on icon "button" at bounding box center [1126, 68] width 9 height 5
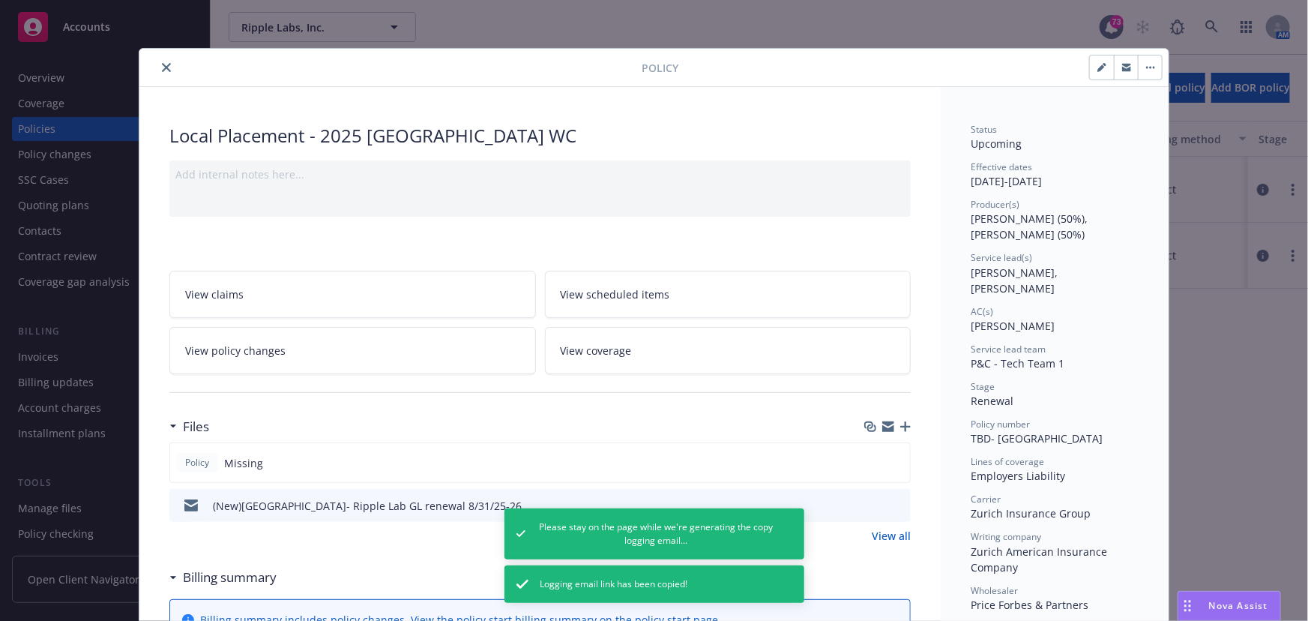
click at [162, 67] on icon "close" at bounding box center [166, 67] width 9 height 9
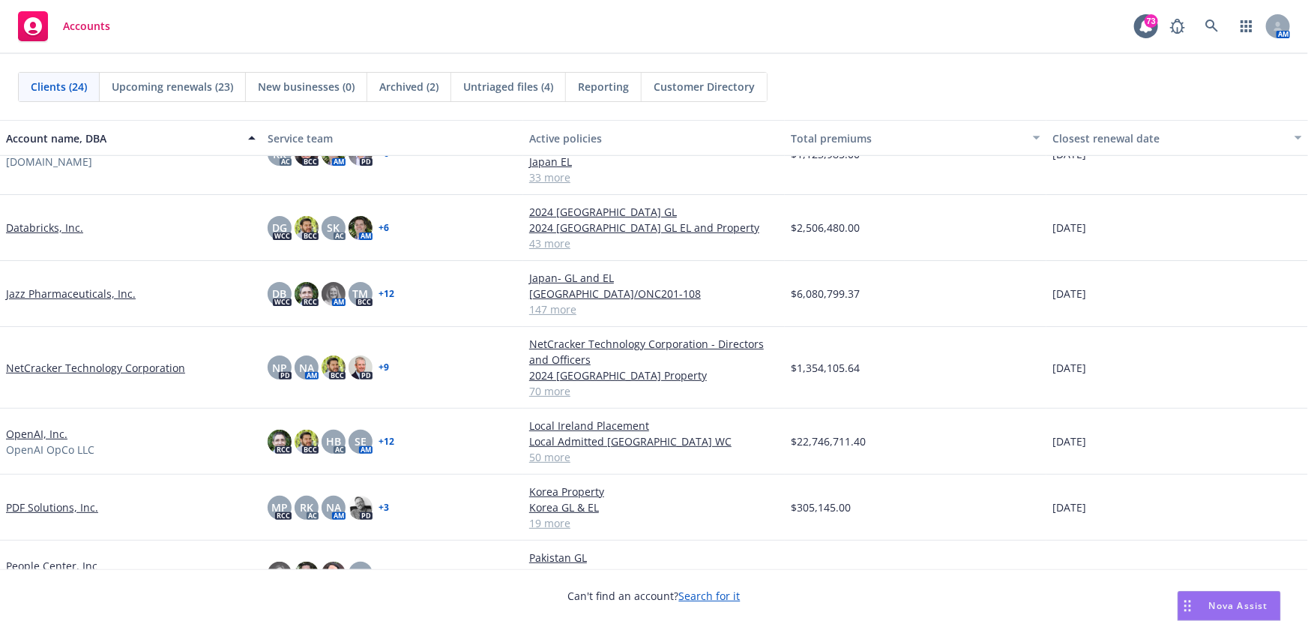
scroll to position [613, 0]
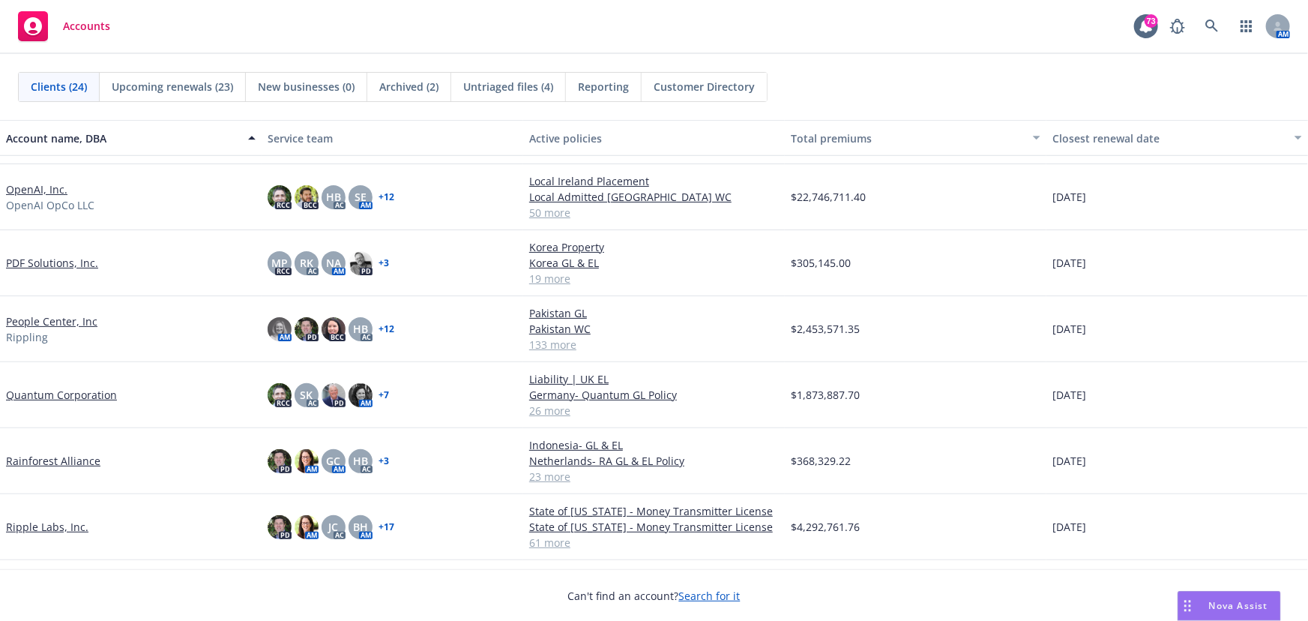
click at [44, 528] on link "Ripple Labs, Inc." at bounding box center [47, 527] width 82 height 16
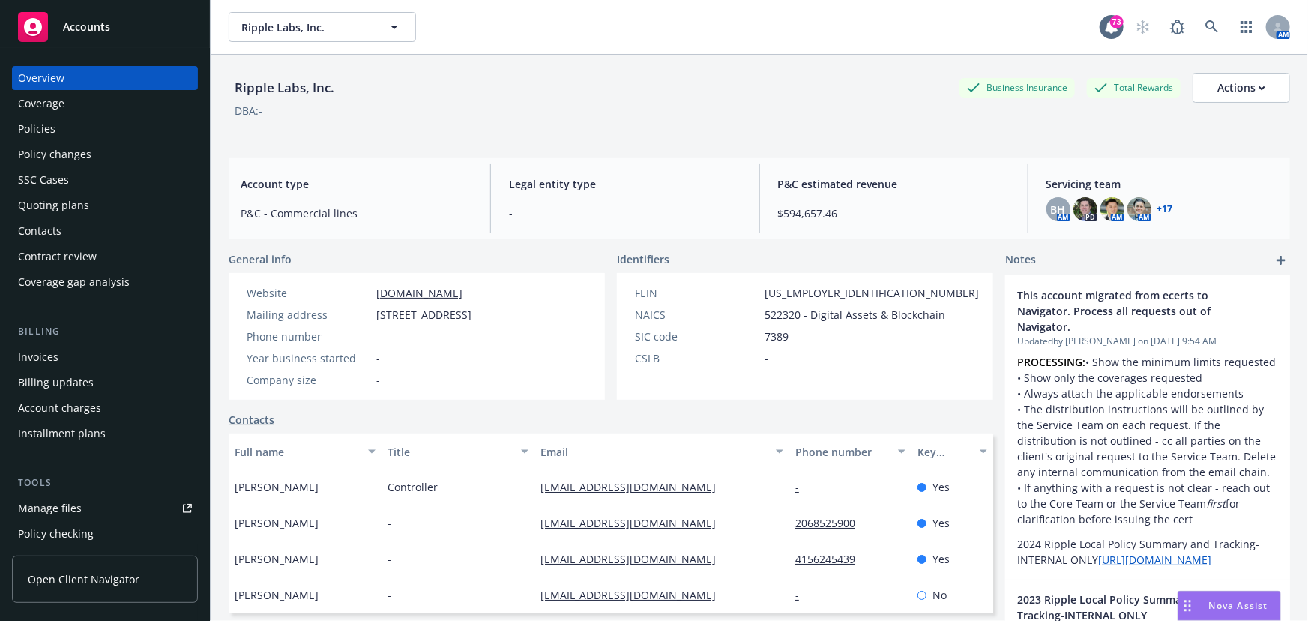
click at [40, 127] on div "Policies" at bounding box center [36, 129] width 37 height 24
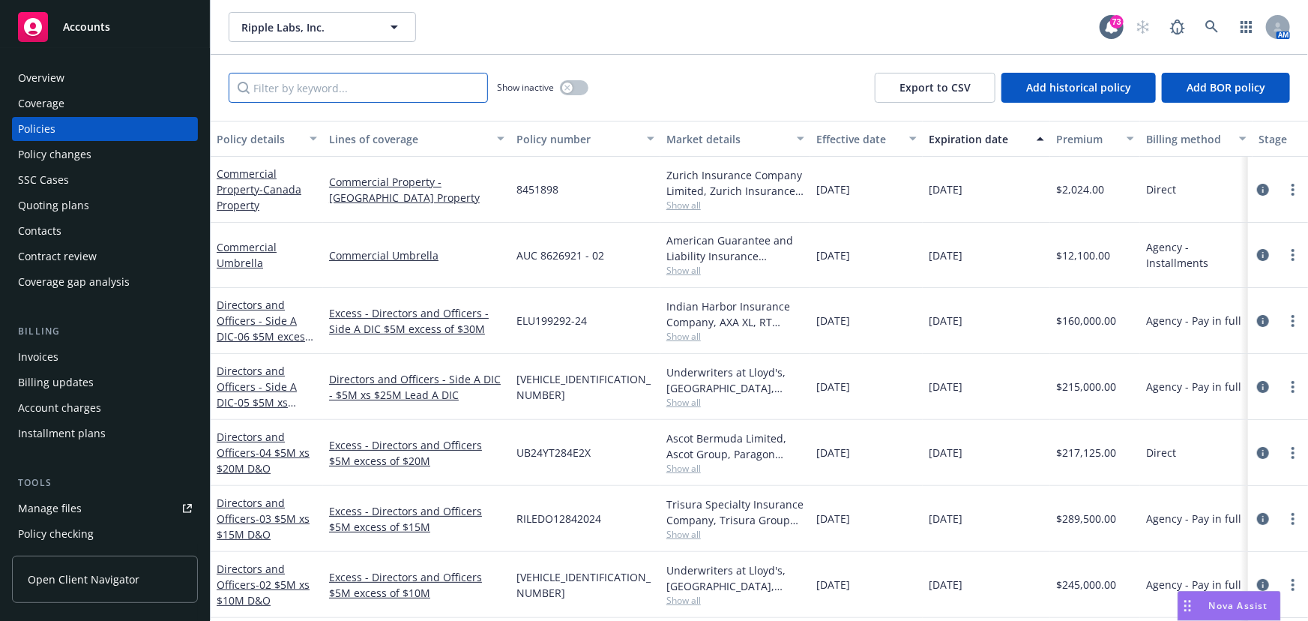
click at [284, 94] on input "Filter by keyword..." at bounding box center [358, 88] width 259 height 30
type input "[GEOGRAPHIC_DATA]"
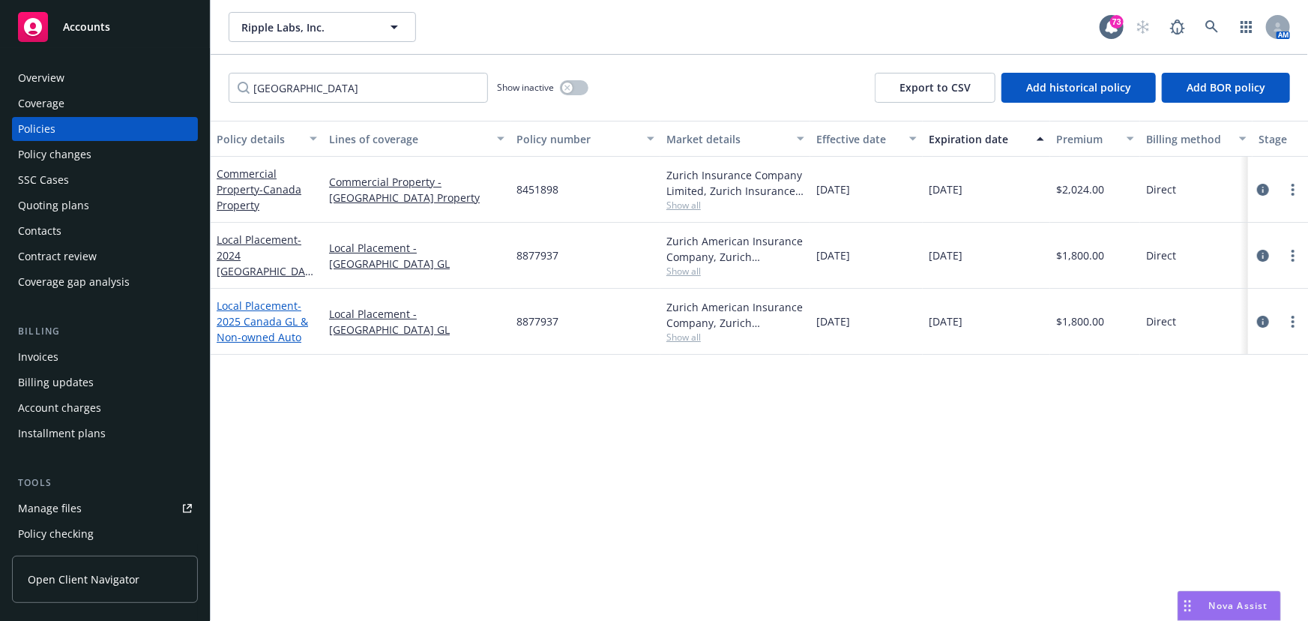
click at [272, 327] on span "- 2025 Canada GL & Non-owned Auto" at bounding box center [262, 321] width 91 height 46
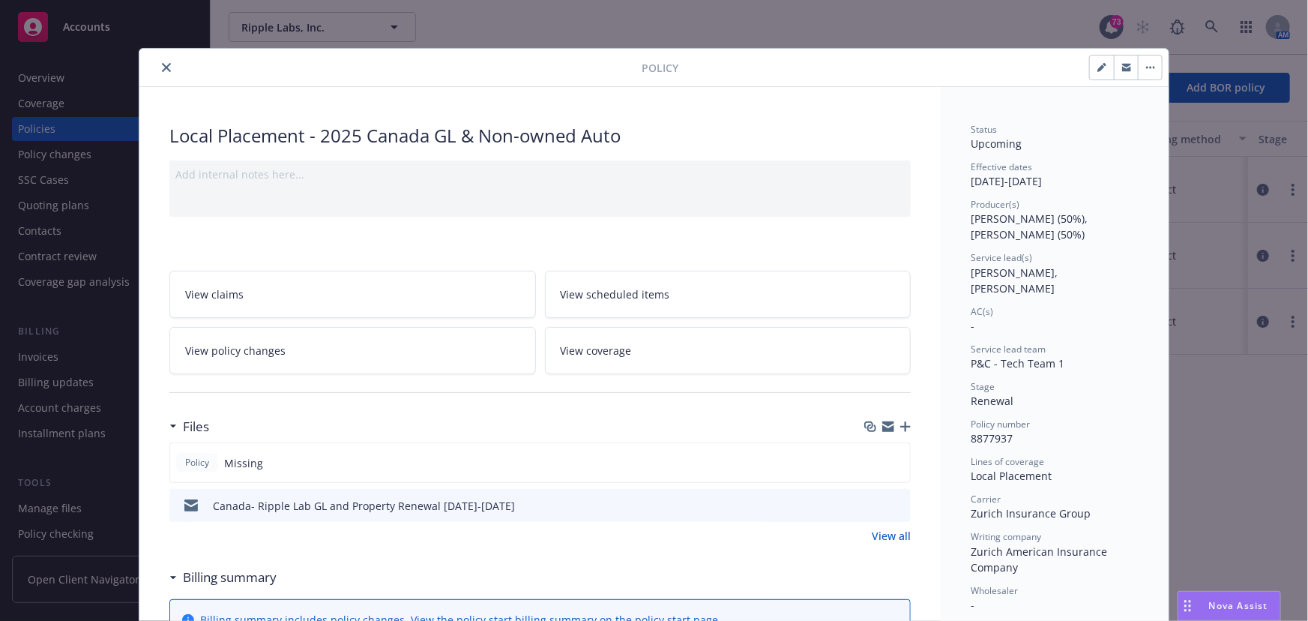
click at [148, 65] on div at bounding box center [393, 67] width 496 height 18
click at [166, 67] on button "close" at bounding box center [166, 67] width 18 height 18
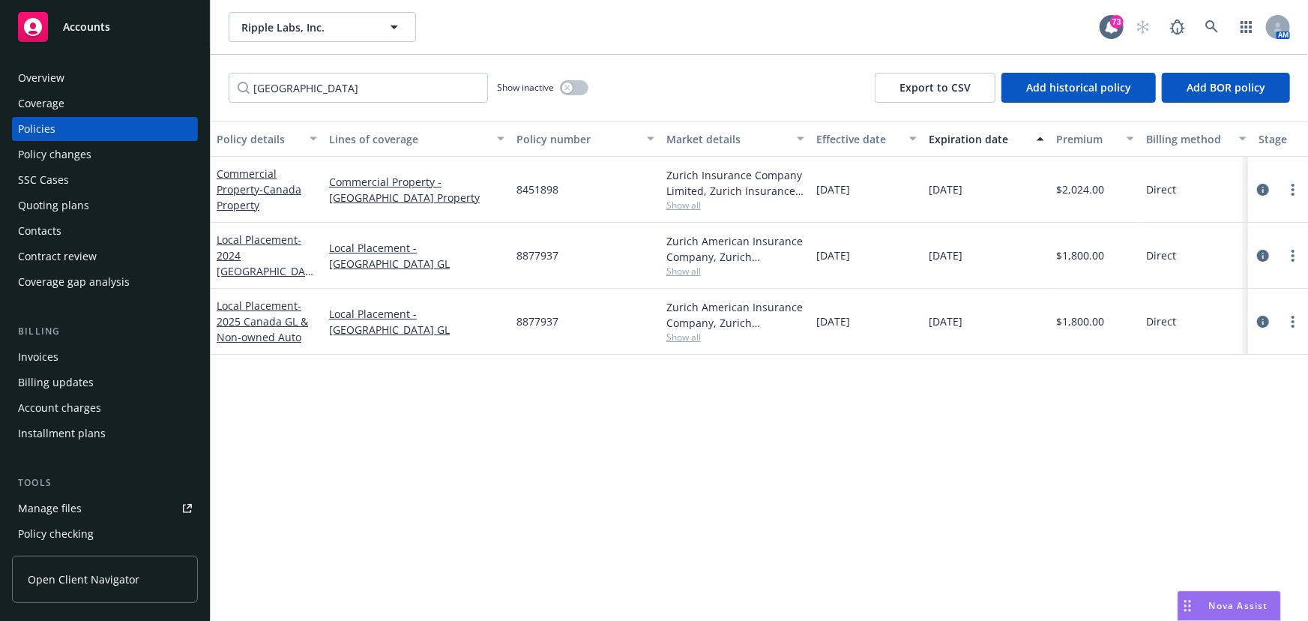
click at [60, 500] on div "Manage files" at bounding box center [50, 508] width 64 height 24
